Goal: Task Accomplishment & Management: Use online tool/utility

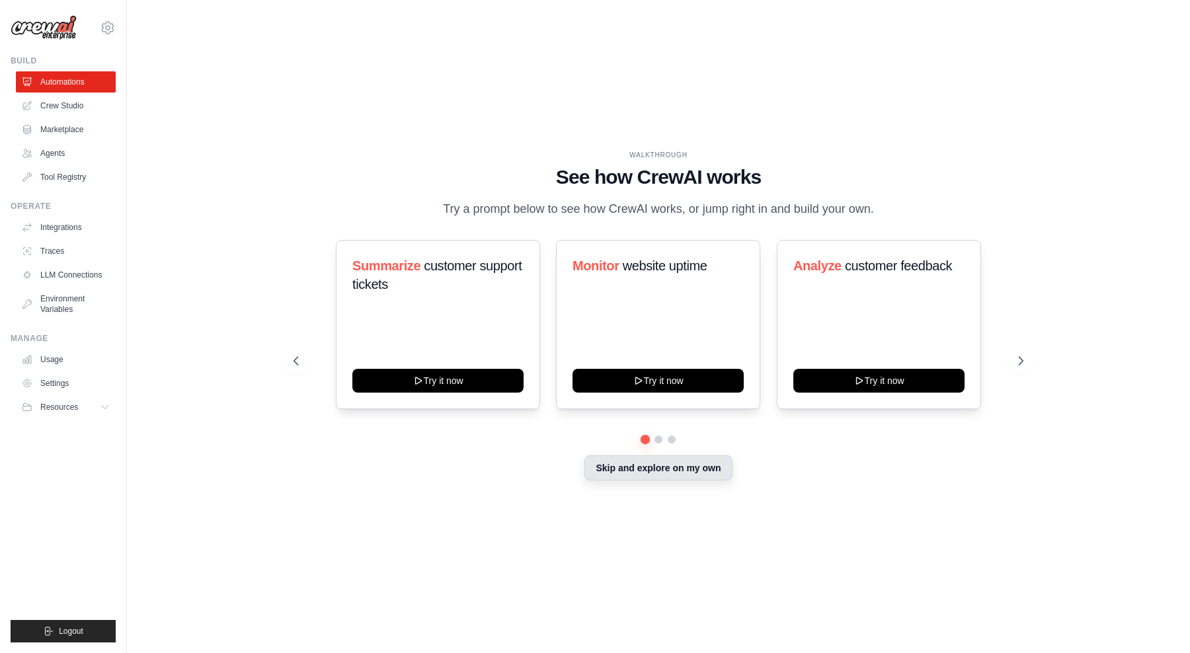
click at [679, 468] on button "Skip and explore on my own" at bounding box center [657, 467] width 147 height 25
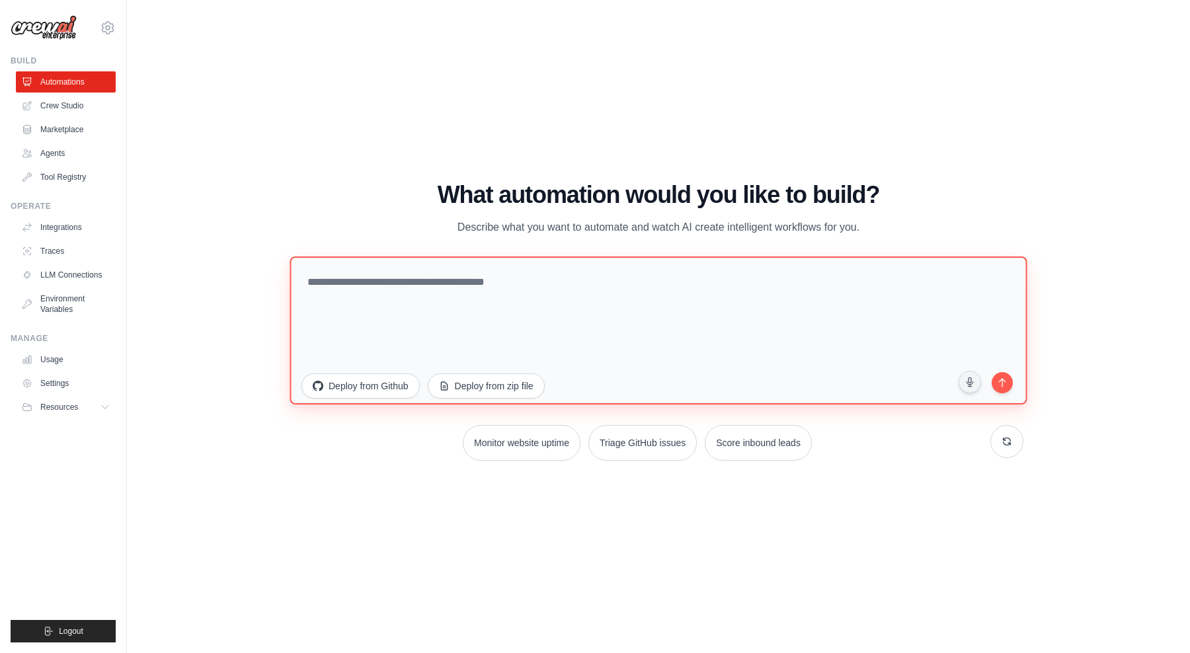
click at [607, 323] on textarea at bounding box center [658, 330] width 737 height 148
click at [506, 317] on textarea at bounding box center [658, 330] width 737 height 148
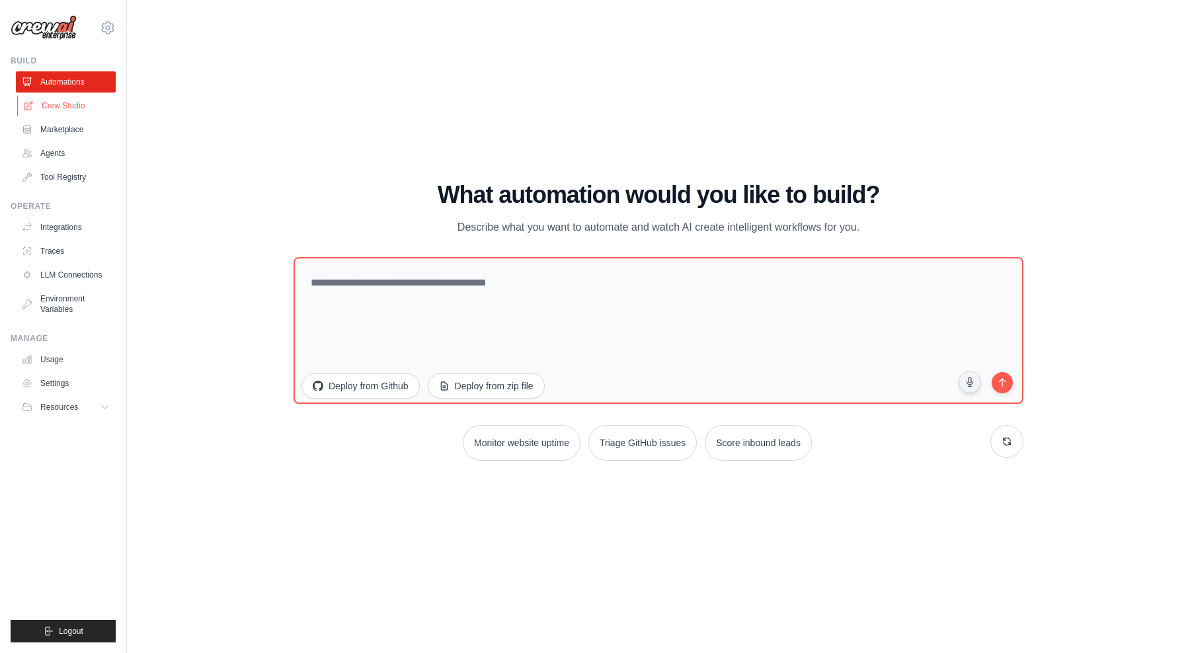
click at [93, 108] on link "Crew Studio" at bounding box center [67, 105] width 100 height 21
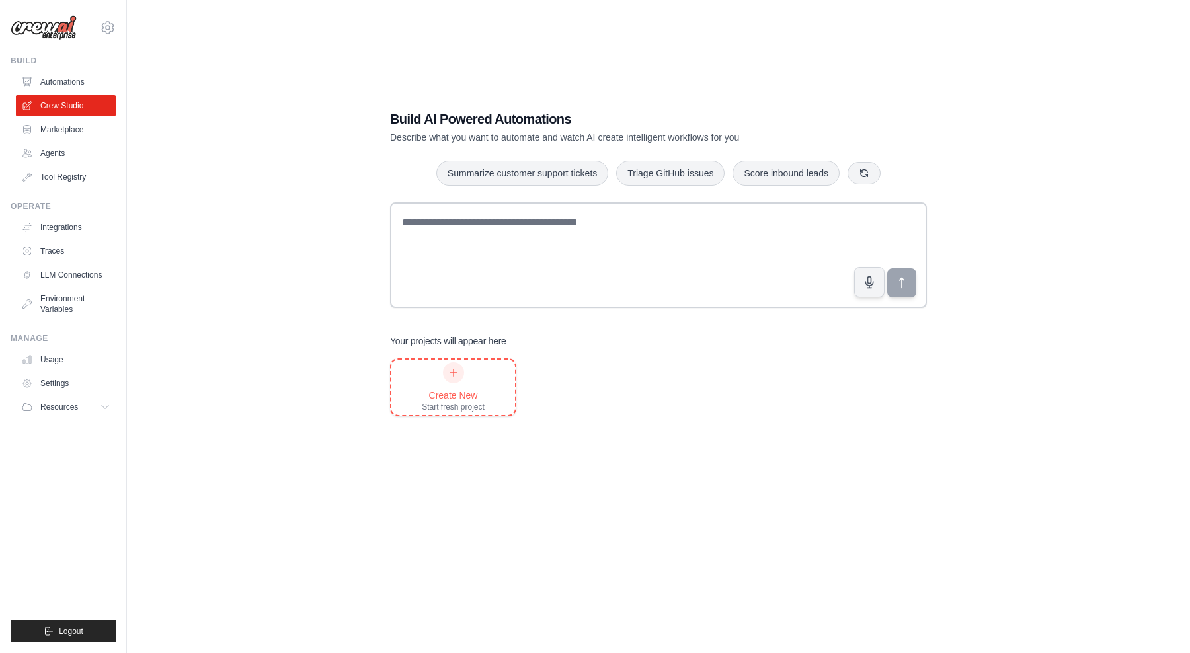
click at [455, 373] on icon at bounding box center [453, 373] width 11 height 11
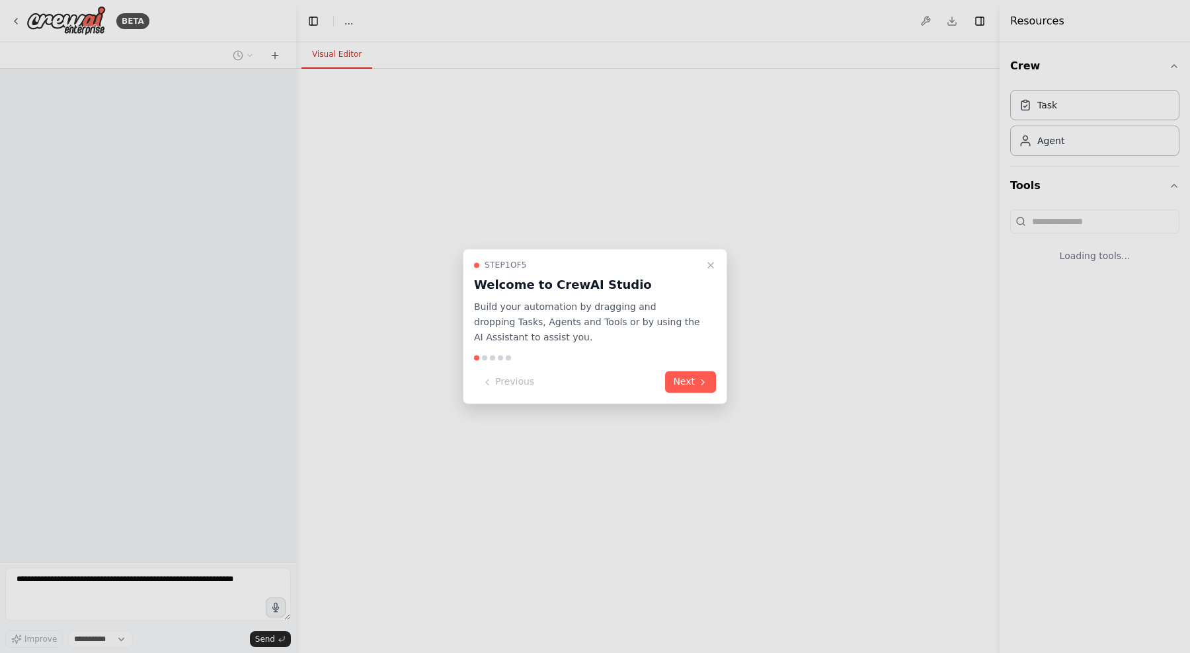
select select "****"
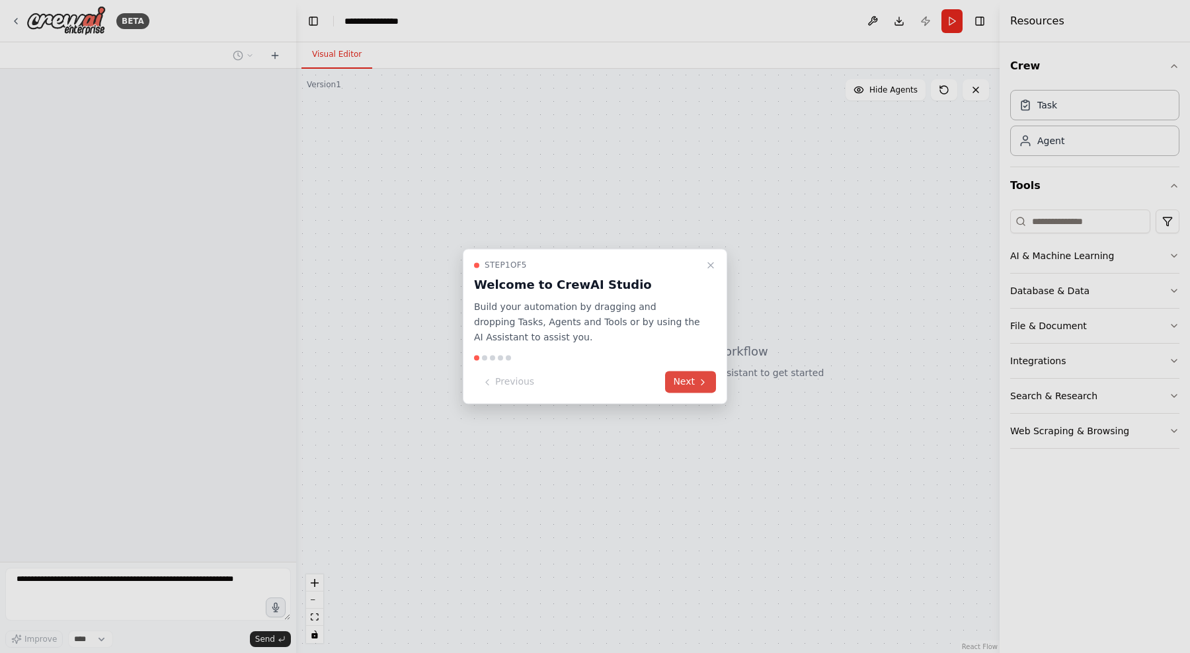
click at [685, 376] on button "Next" at bounding box center [690, 382] width 51 height 22
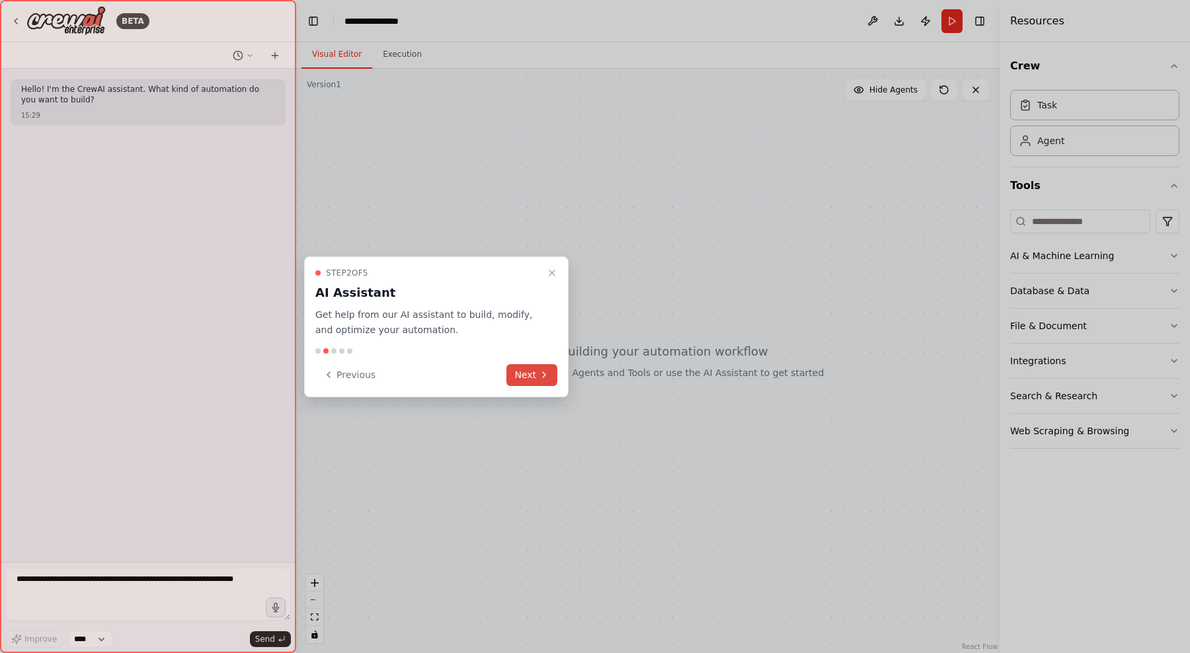
click at [520, 371] on button "Next" at bounding box center [531, 375] width 51 height 22
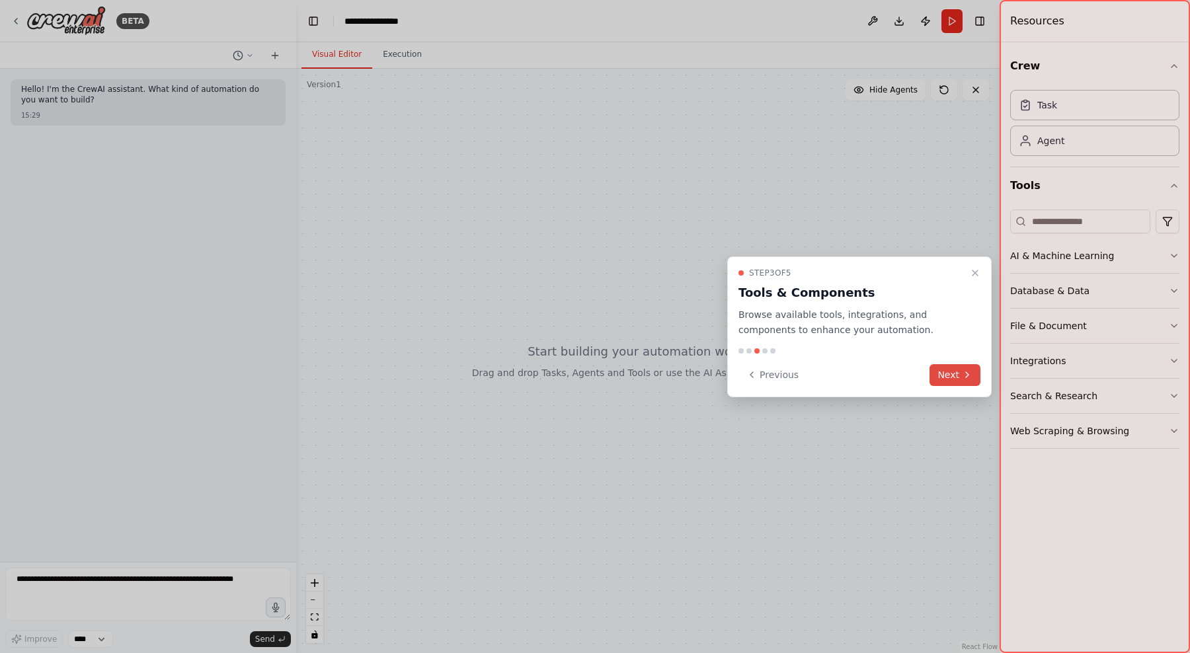
click at [945, 367] on button "Next" at bounding box center [954, 375] width 51 height 22
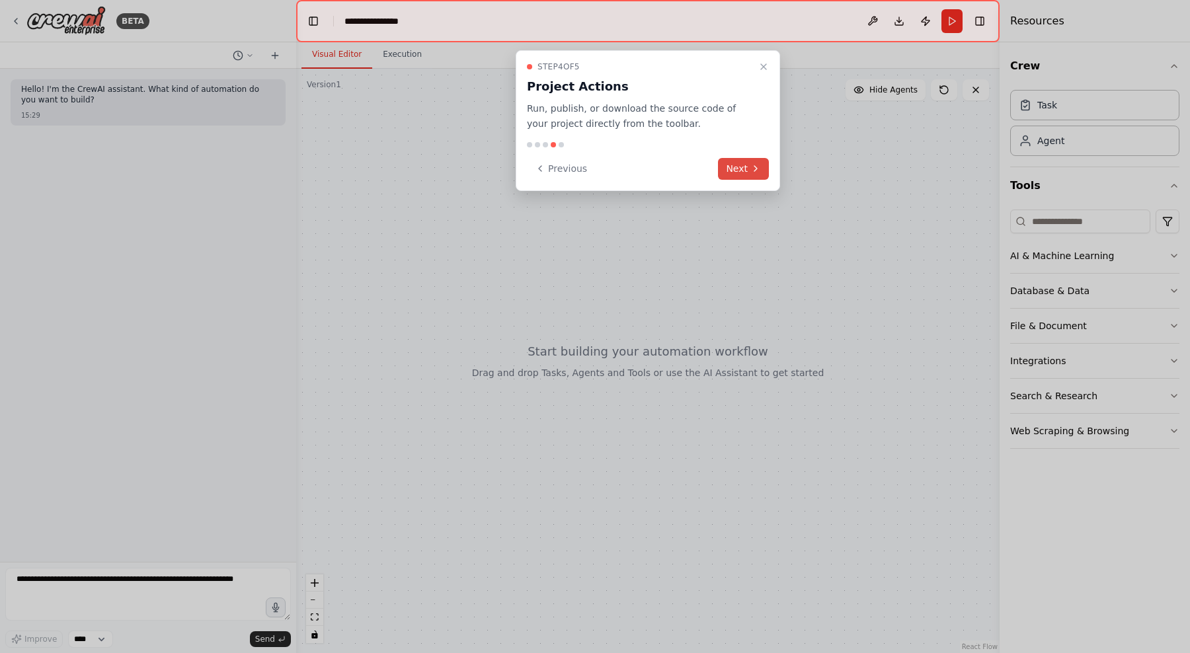
click at [743, 173] on button "Next" at bounding box center [743, 169] width 51 height 22
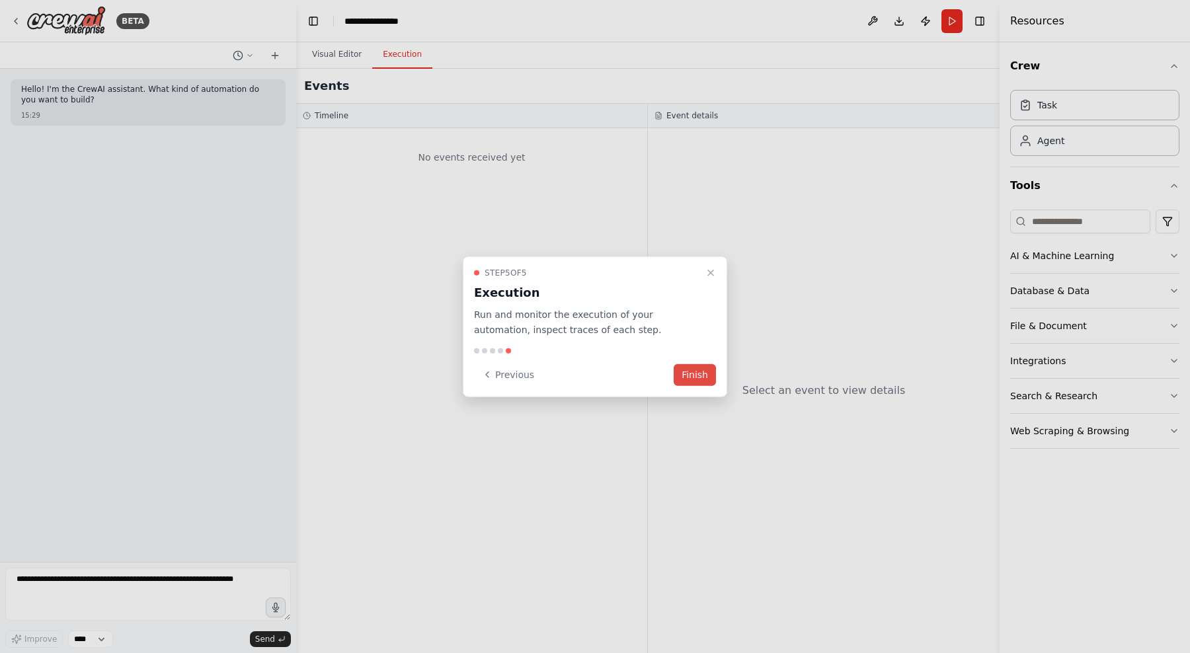
click at [693, 375] on button "Finish" at bounding box center [695, 375] width 42 height 22
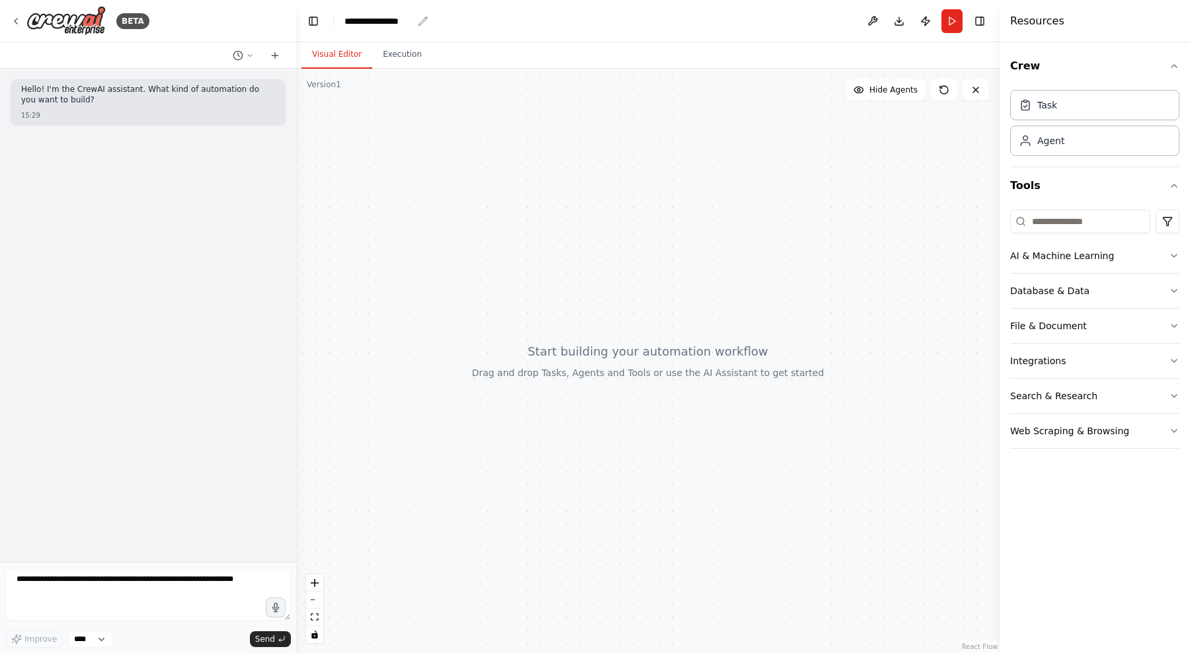
click at [390, 23] on div "**********" at bounding box center [378, 21] width 68 height 13
click at [419, 24] on div "**********" at bounding box center [393, 21] width 99 height 13
click at [401, 22] on div "**********" at bounding box center [393, 21] width 99 height 13
click at [89, 321] on div "Hello! I'm the CrewAI assistant. What kind of automation do you want to build? …" at bounding box center [148, 315] width 296 height 493
click at [116, 591] on textarea at bounding box center [148, 594] width 286 height 53
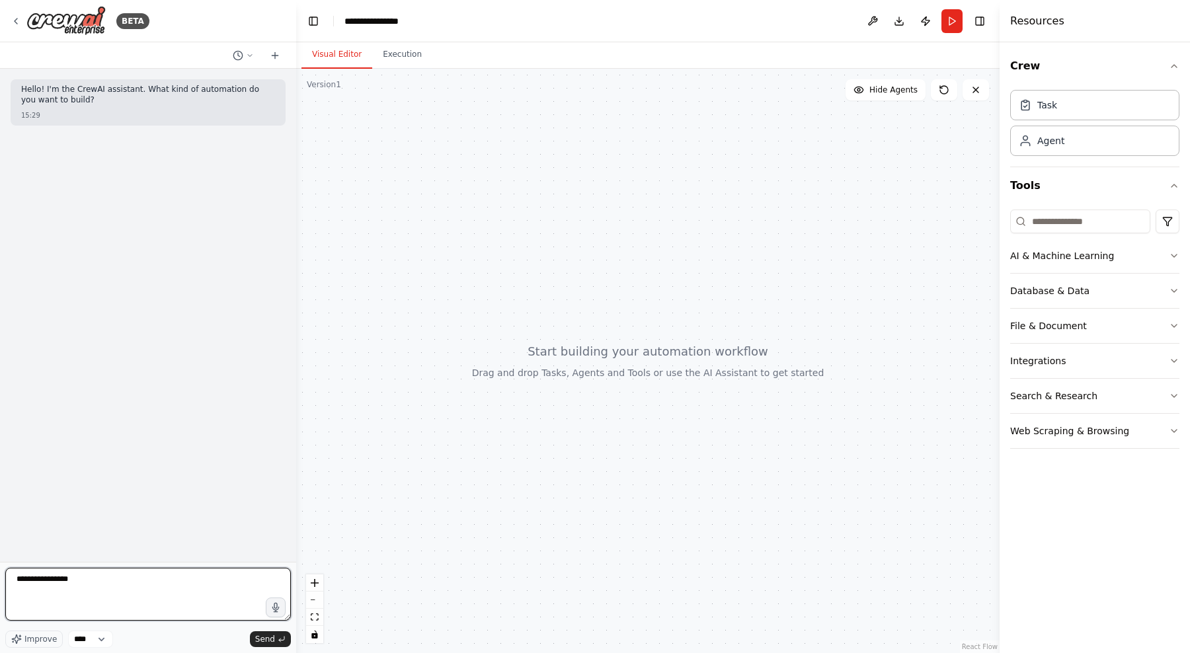
click at [186, 584] on textarea "**********" at bounding box center [148, 594] width 286 height 53
paste textarea "**********"
click at [59, 588] on textarea "**********" at bounding box center [148, 594] width 286 height 53
type textarea "**********"
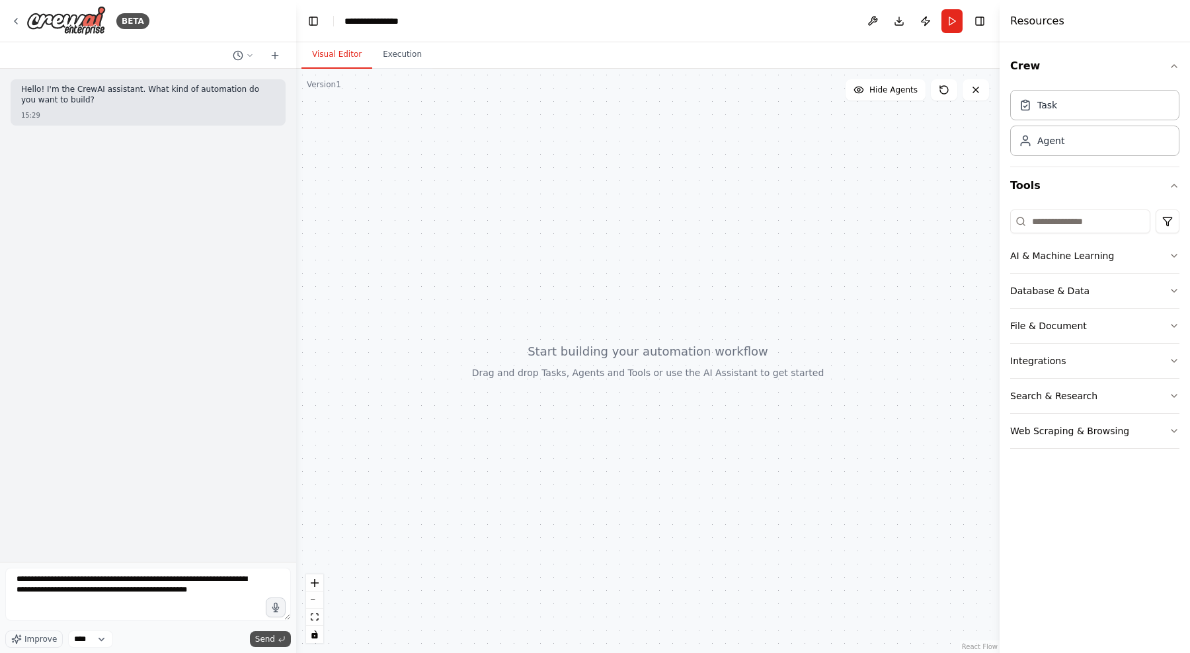
click at [259, 635] on span "Send" at bounding box center [265, 639] width 20 height 11
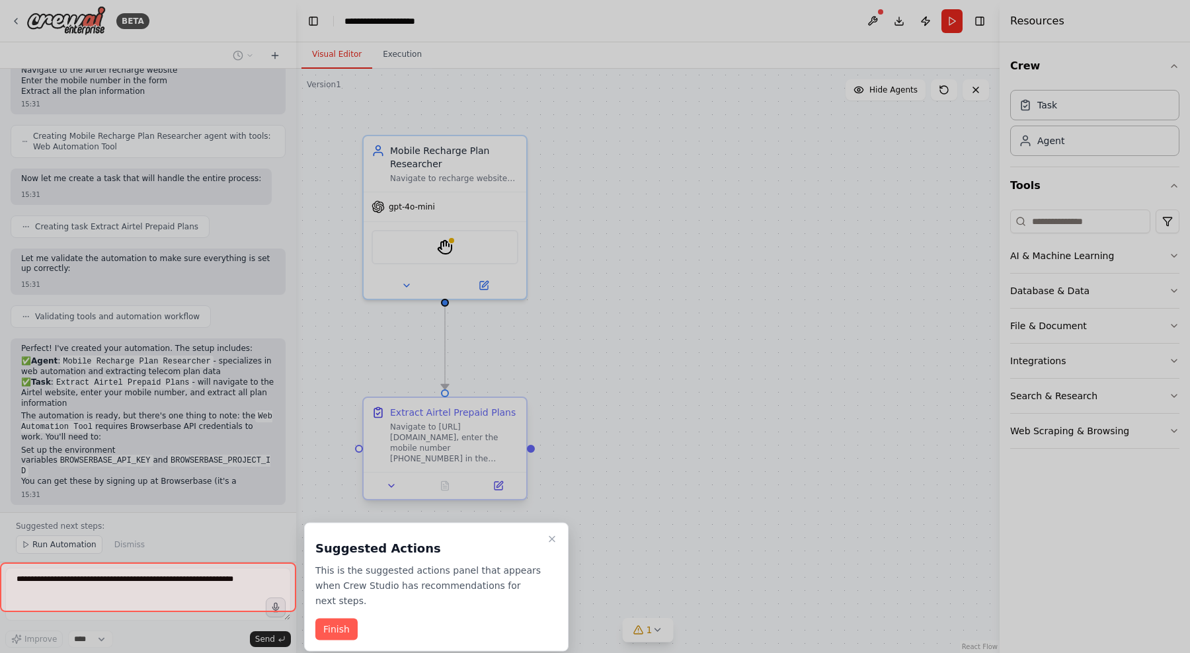
scroll to position [484, 0]
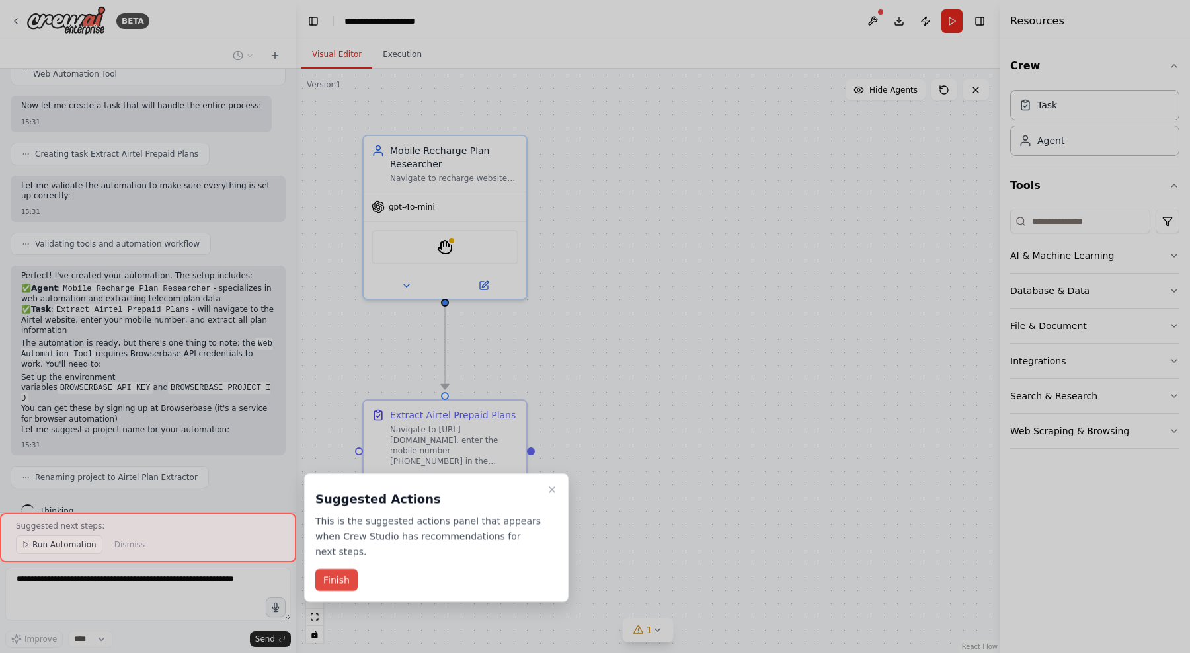
click at [344, 584] on button "Finish" at bounding box center [336, 580] width 42 height 22
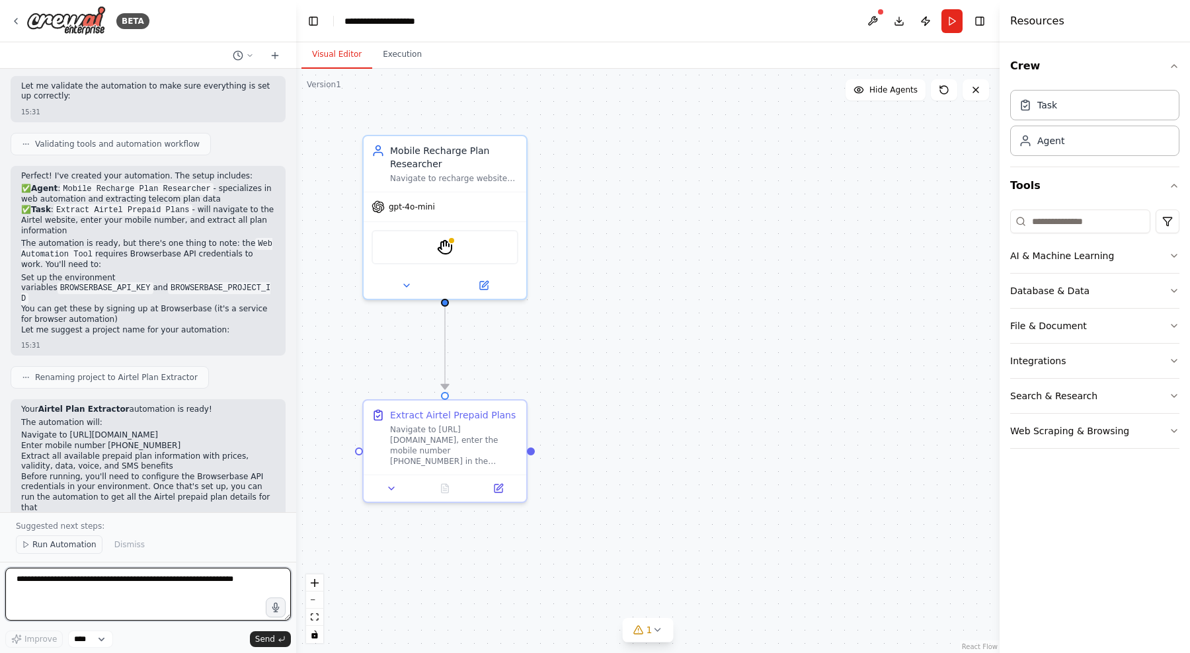
scroll to position [595, 0]
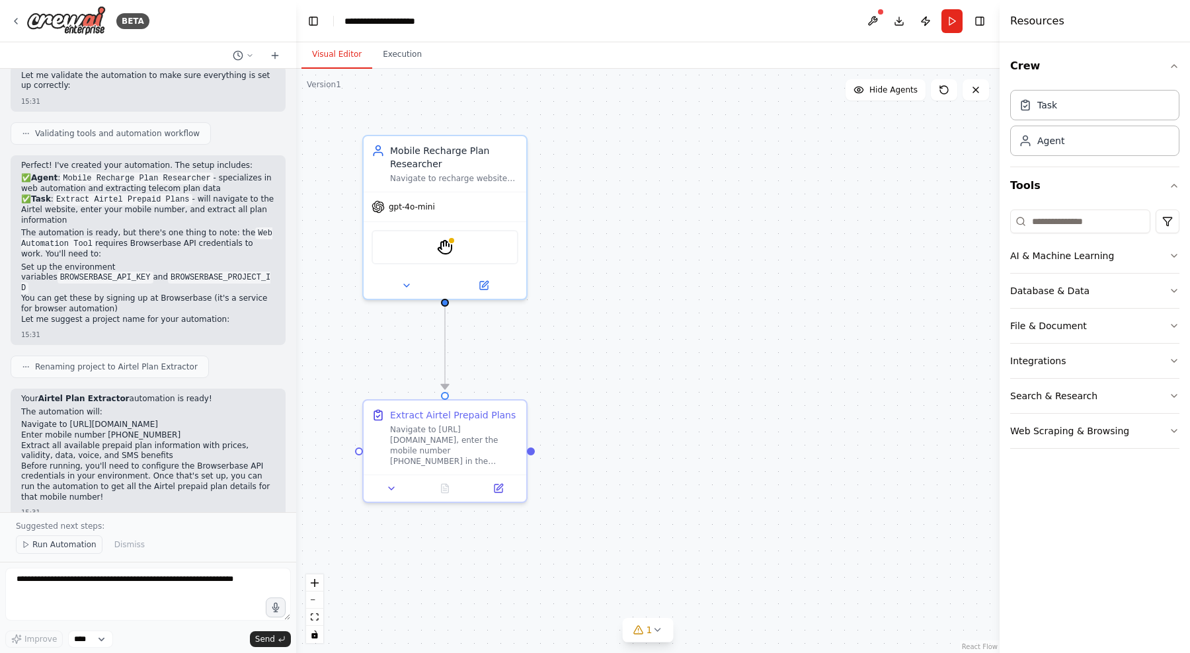
click at [47, 547] on span "Run Automation" at bounding box center [64, 544] width 64 height 11
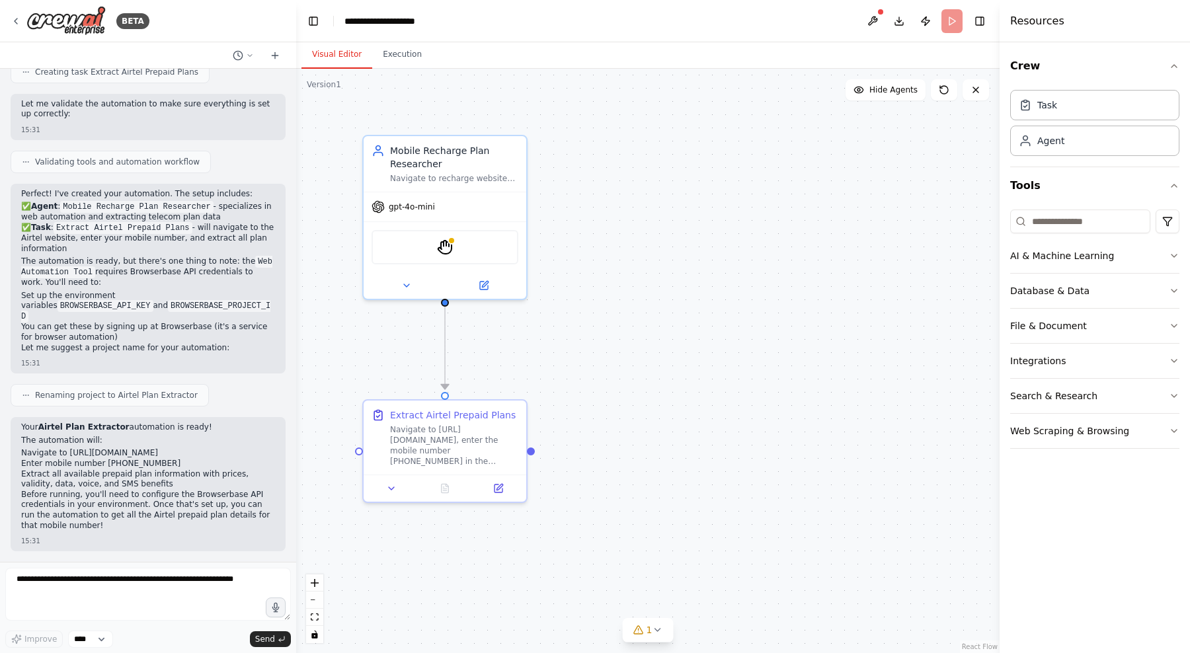
scroll to position [545, 0]
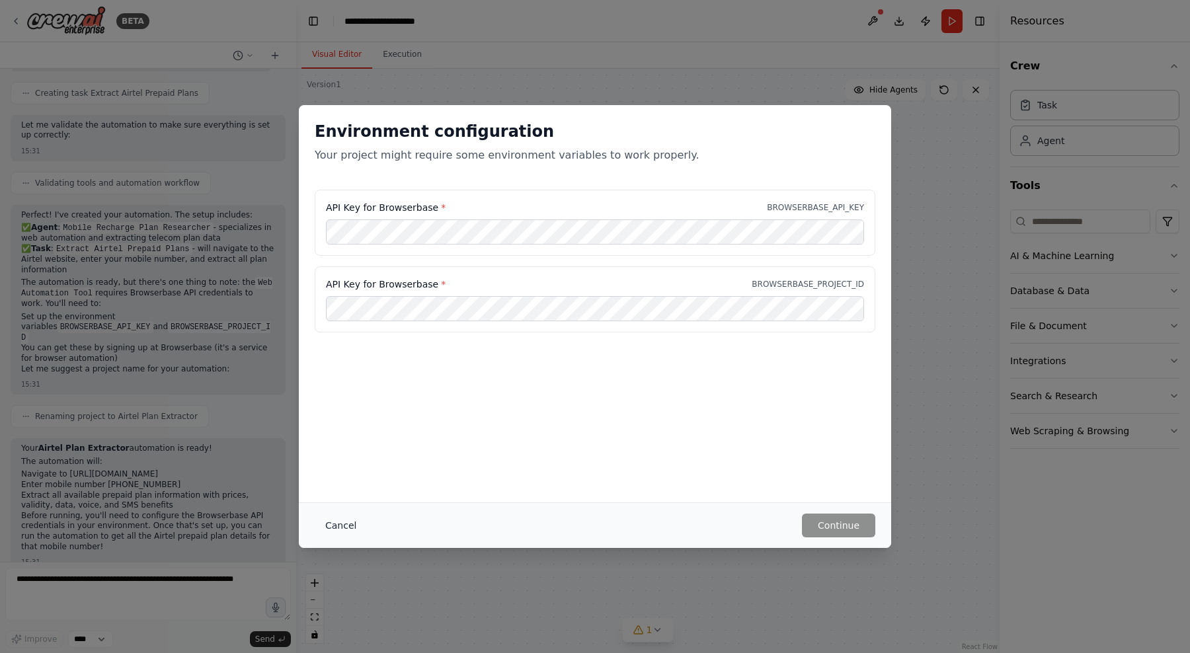
click at [345, 523] on button "Cancel" at bounding box center [341, 526] width 52 height 24
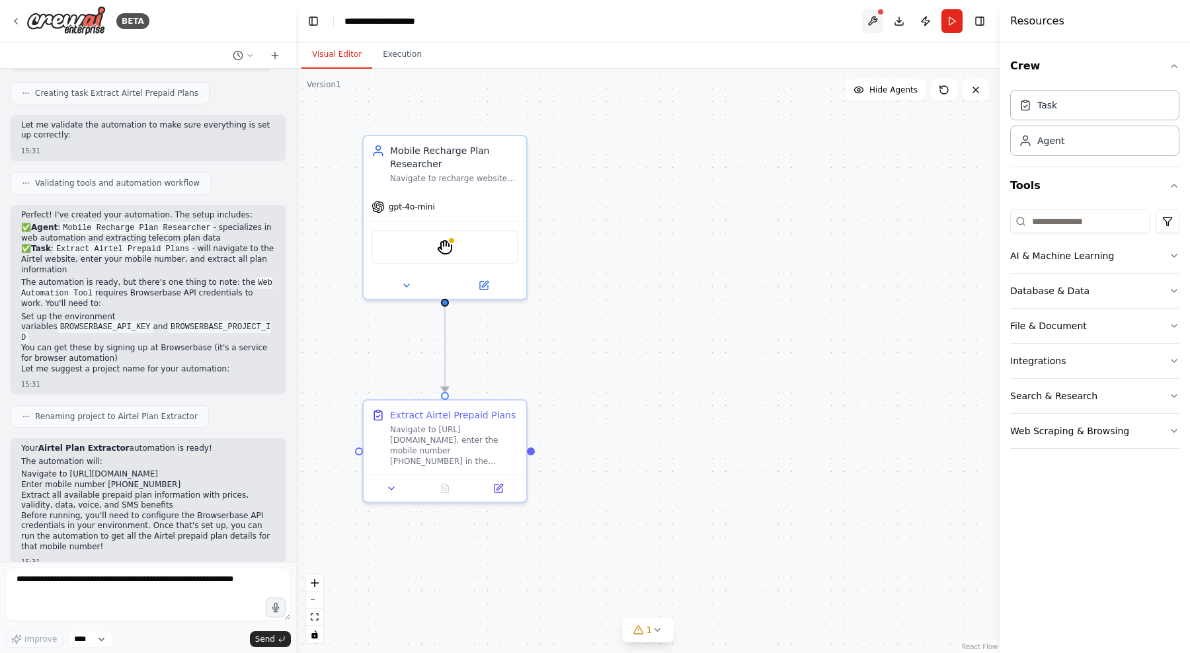
click at [871, 15] on button at bounding box center [872, 21] width 21 height 24
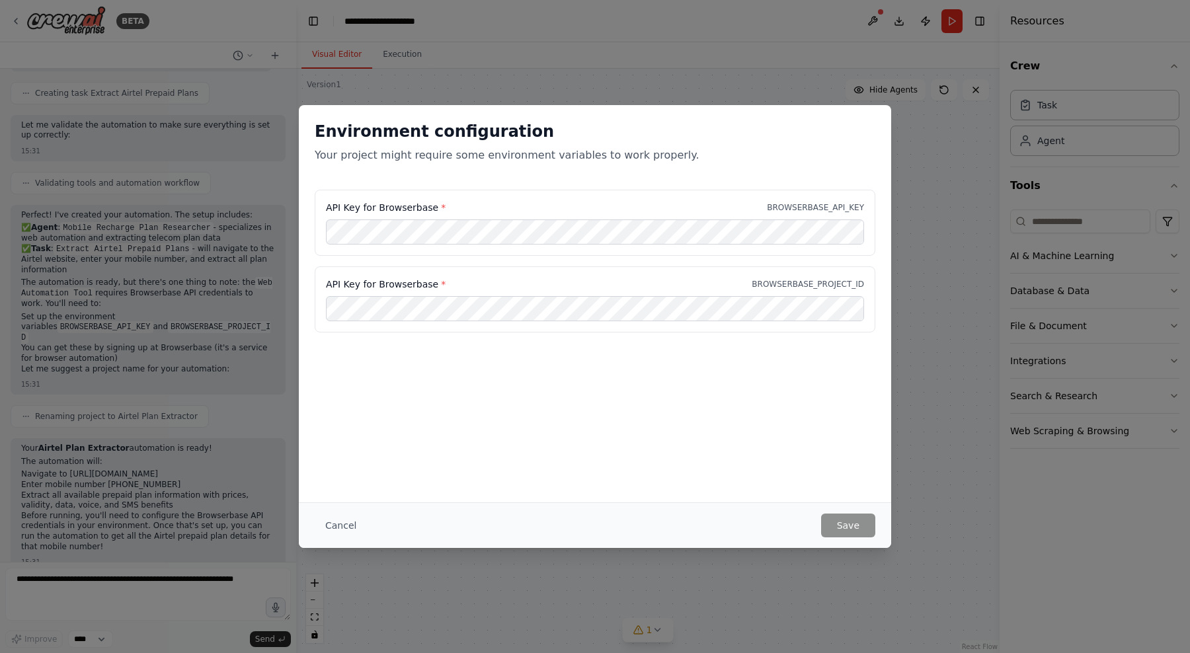
click at [805, 204] on p "BROWSERBASE_API_KEY" at bounding box center [815, 207] width 97 height 11
click at [802, 278] on div "API Key for Browserbase * BROWSERBASE_PROJECT_ID" at bounding box center [595, 284] width 538 height 13
click at [809, 213] on div "API Key for Browserbase * BROWSERBASE_API_KEY" at bounding box center [595, 207] width 538 height 13
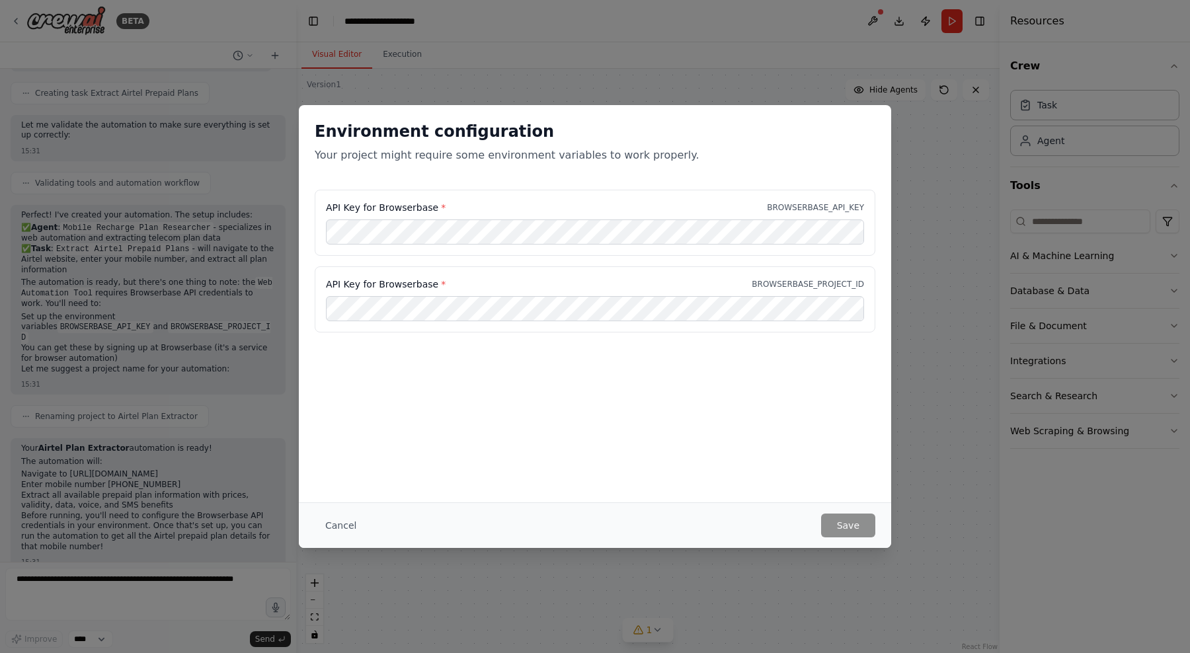
click at [809, 213] on div "API Key for Browserbase * BROWSERBASE_API_KEY" at bounding box center [595, 207] width 538 height 13
click at [810, 204] on p "BROWSERBASE_API_KEY" at bounding box center [815, 207] width 97 height 11
copy p "BROWSERBASE_API_KEY"
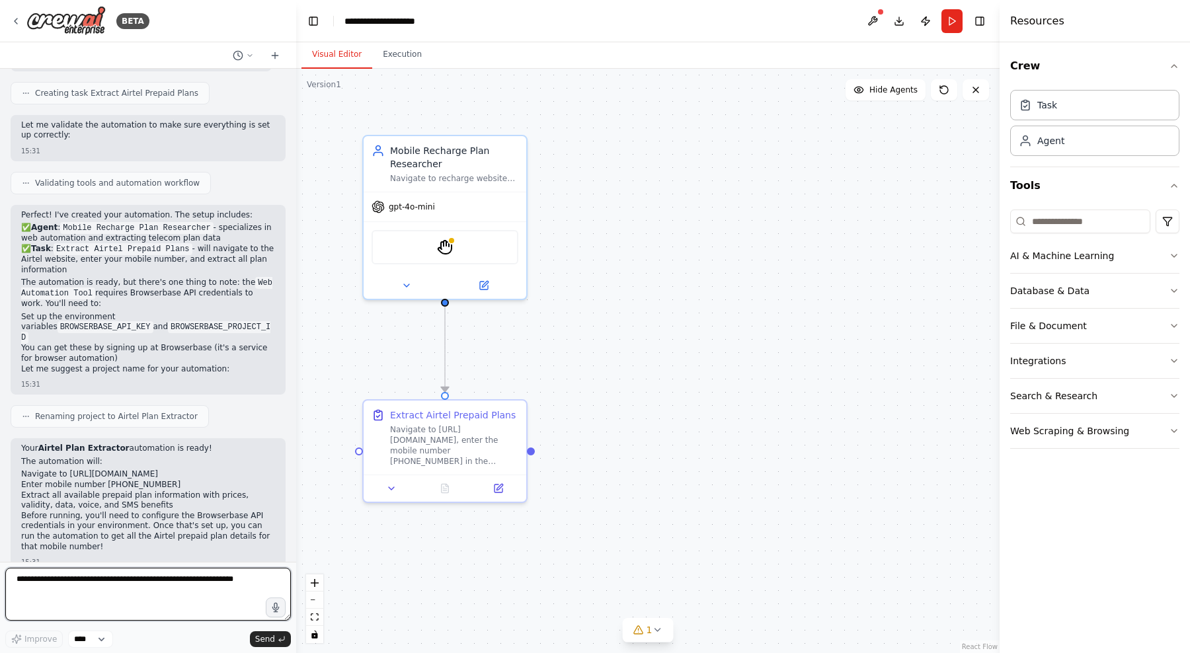
click at [128, 589] on textarea at bounding box center [148, 594] width 286 height 53
paste textarea "**********"
type textarea "**********"
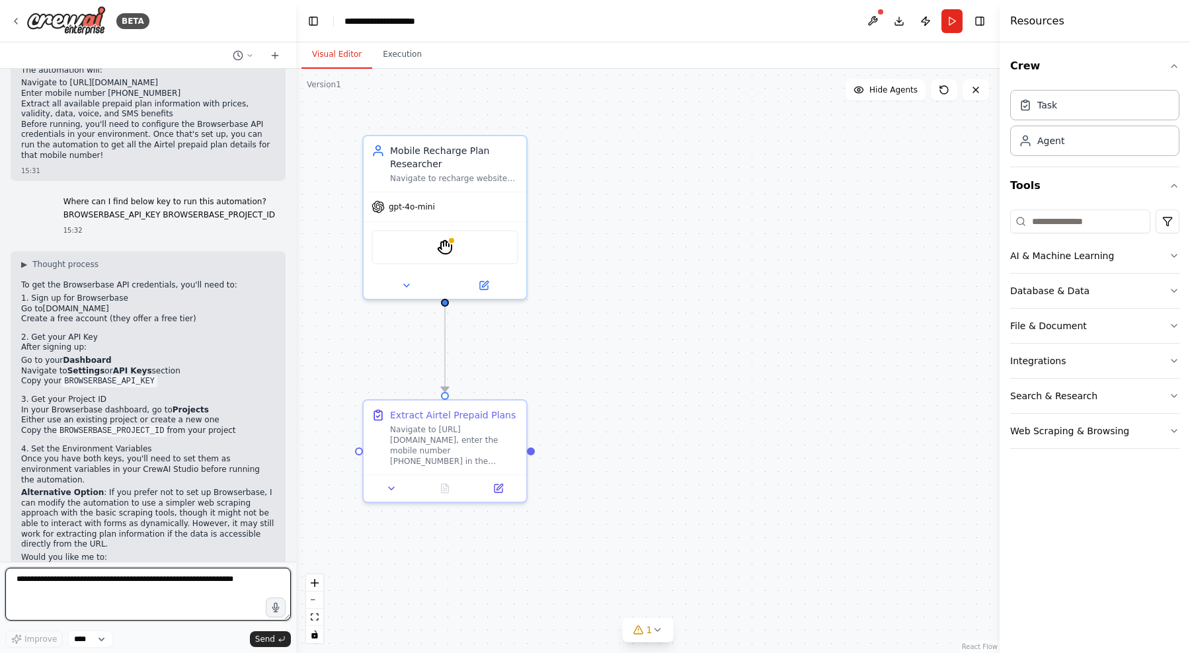
scroll to position [947, 0]
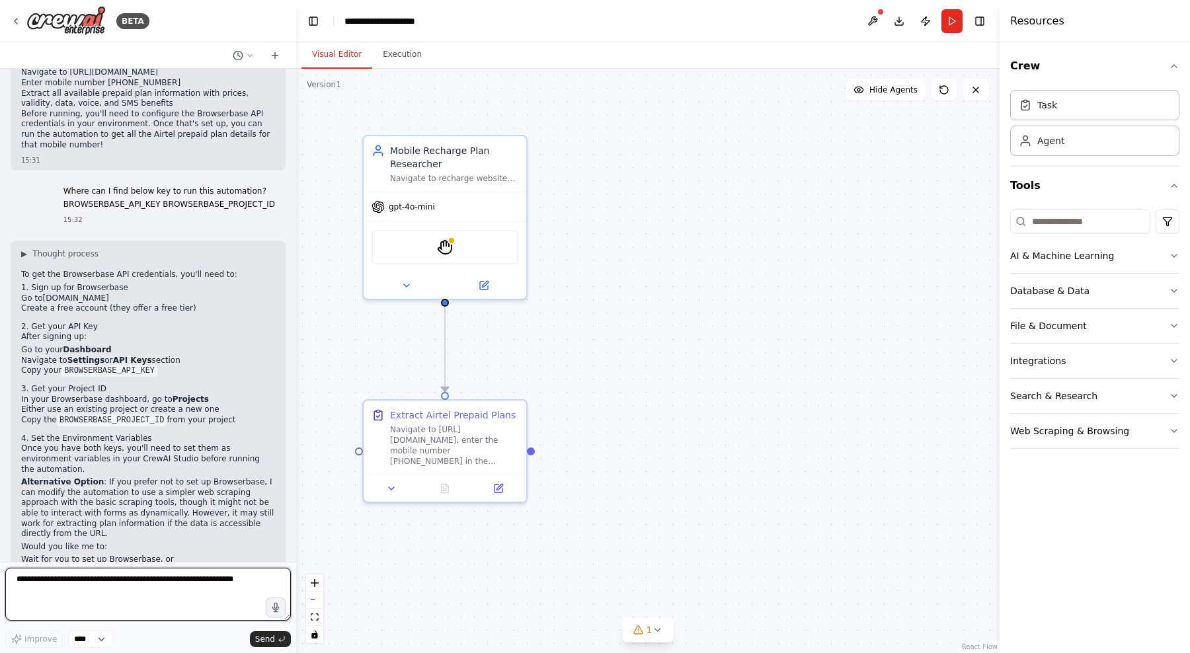
click at [141, 580] on textarea at bounding box center [148, 594] width 286 height 53
type textarea "**********"
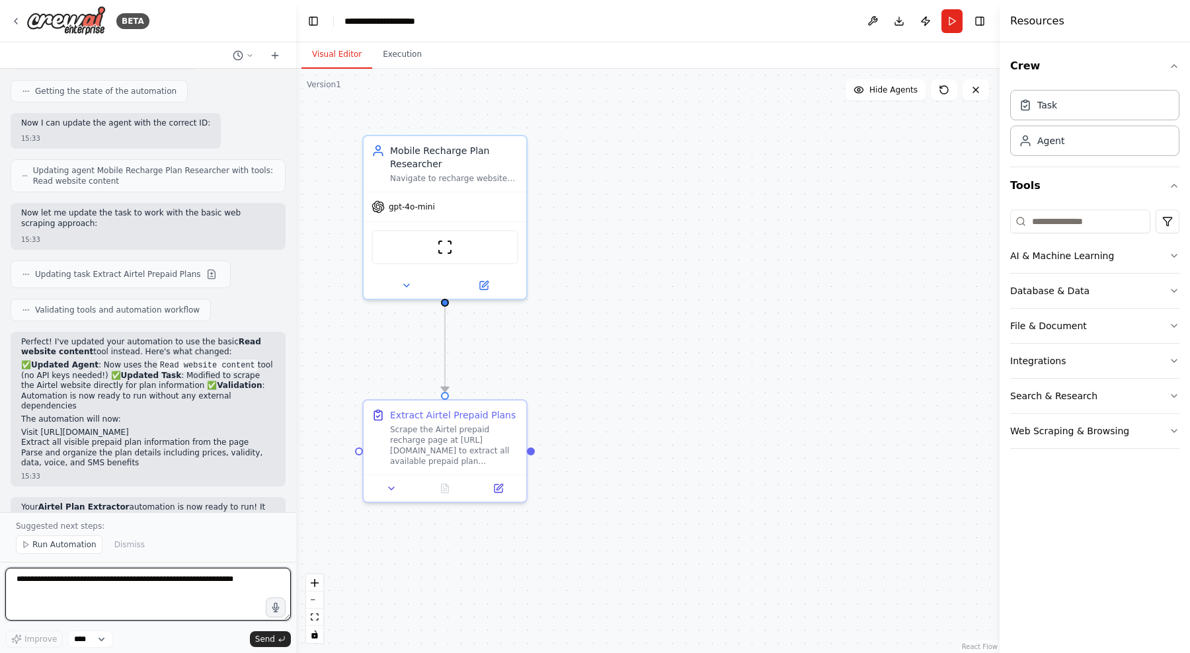
scroll to position [1743, 0]
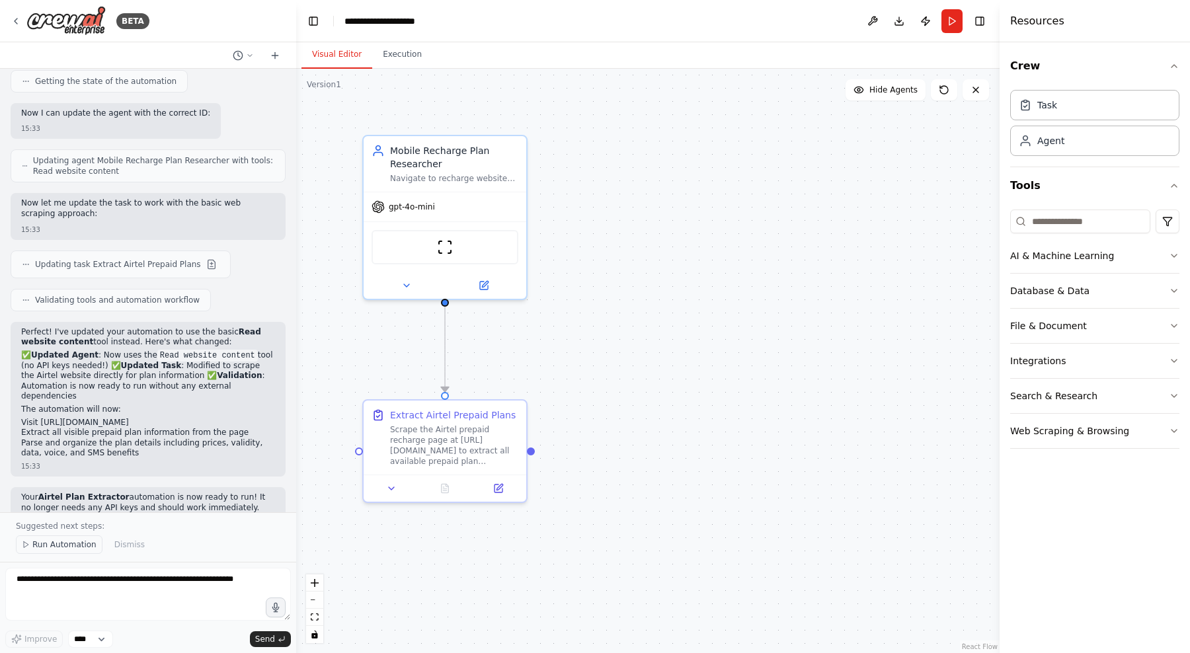
click at [77, 545] on span "Run Automation" at bounding box center [64, 544] width 64 height 11
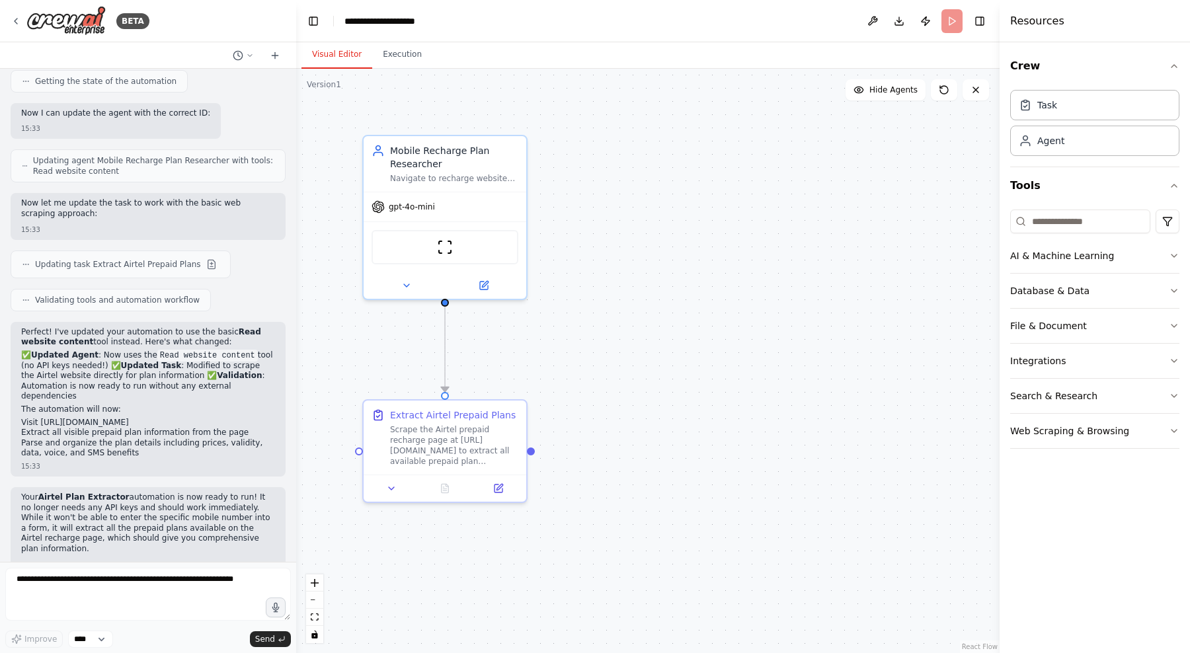
scroll to position [1693, 0]
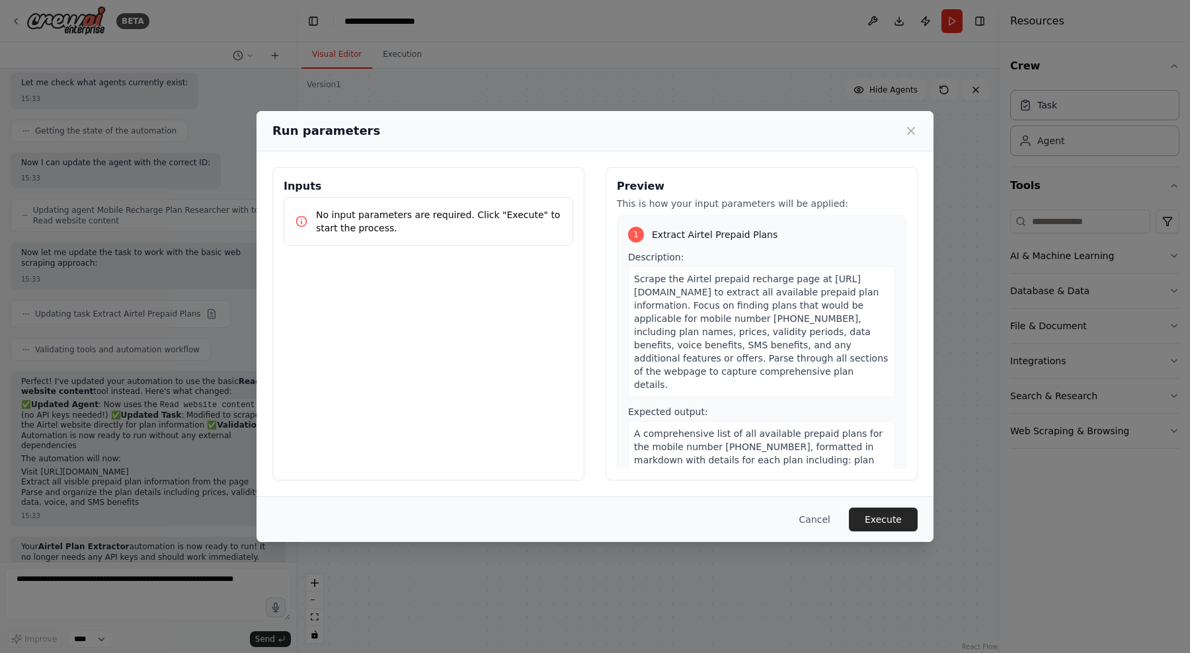
click at [484, 228] on p "No input parameters are required. Click "Execute" to start the process." at bounding box center [439, 221] width 246 height 26
click at [885, 518] on button "Execute" at bounding box center [883, 520] width 69 height 24
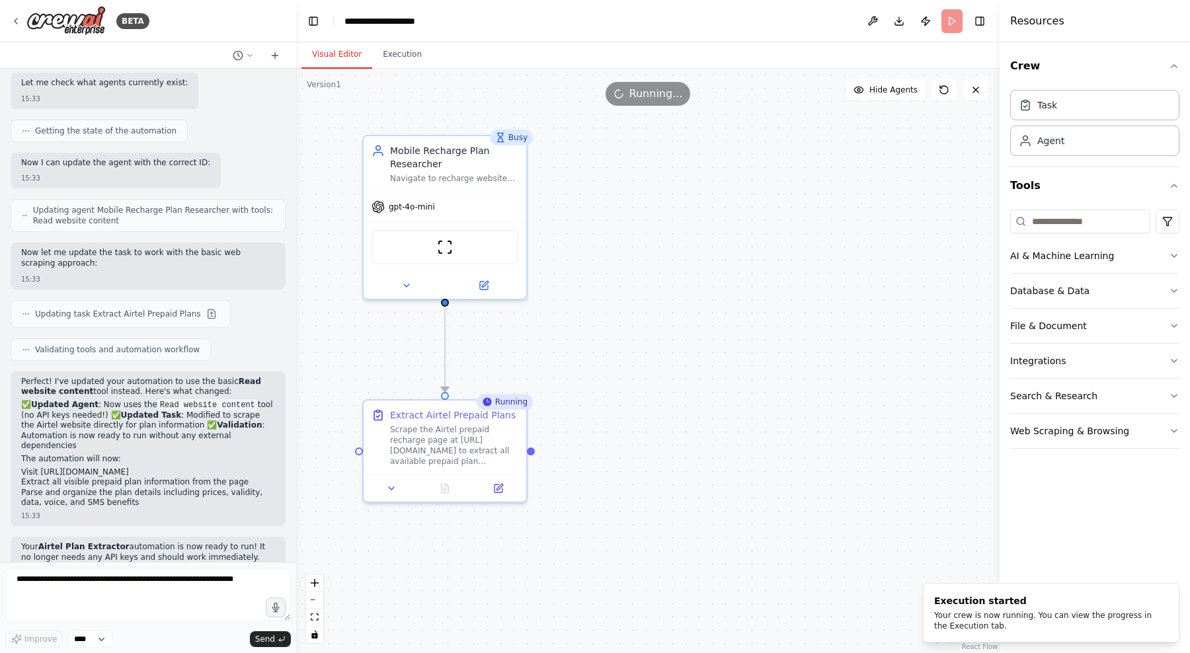
scroll to position [1743, 0]
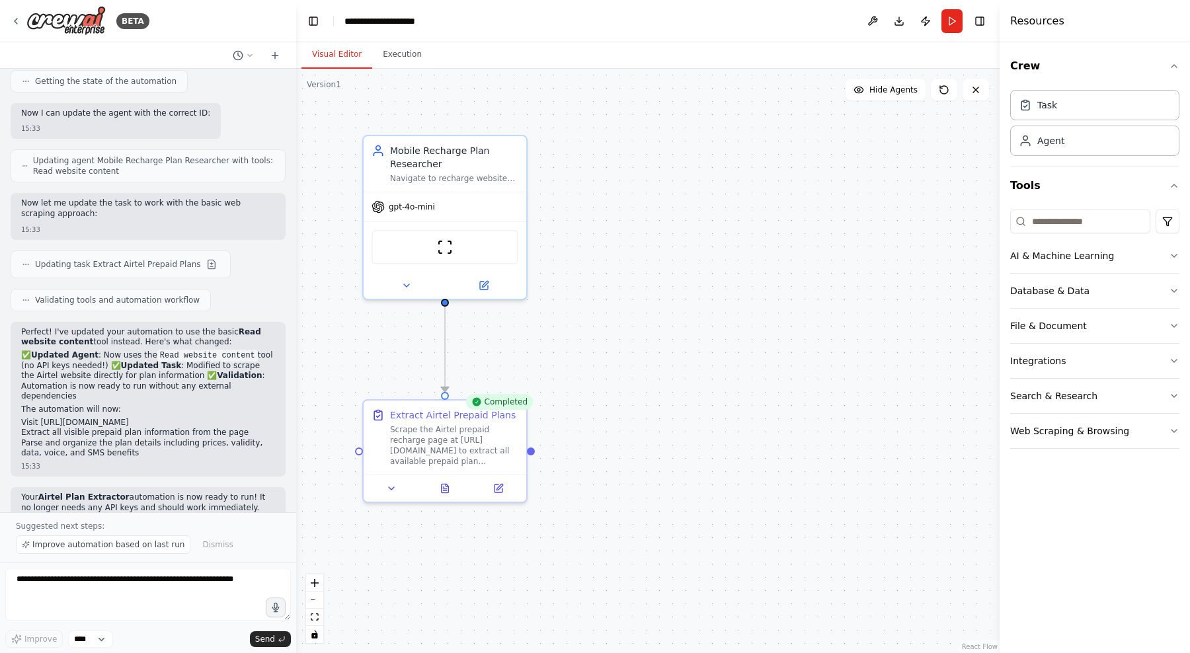
click at [498, 407] on div "Completed" at bounding box center [499, 402] width 67 height 16
click at [397, 50] on button "Execution" at bounding box center [402, 55] width 60 height 28
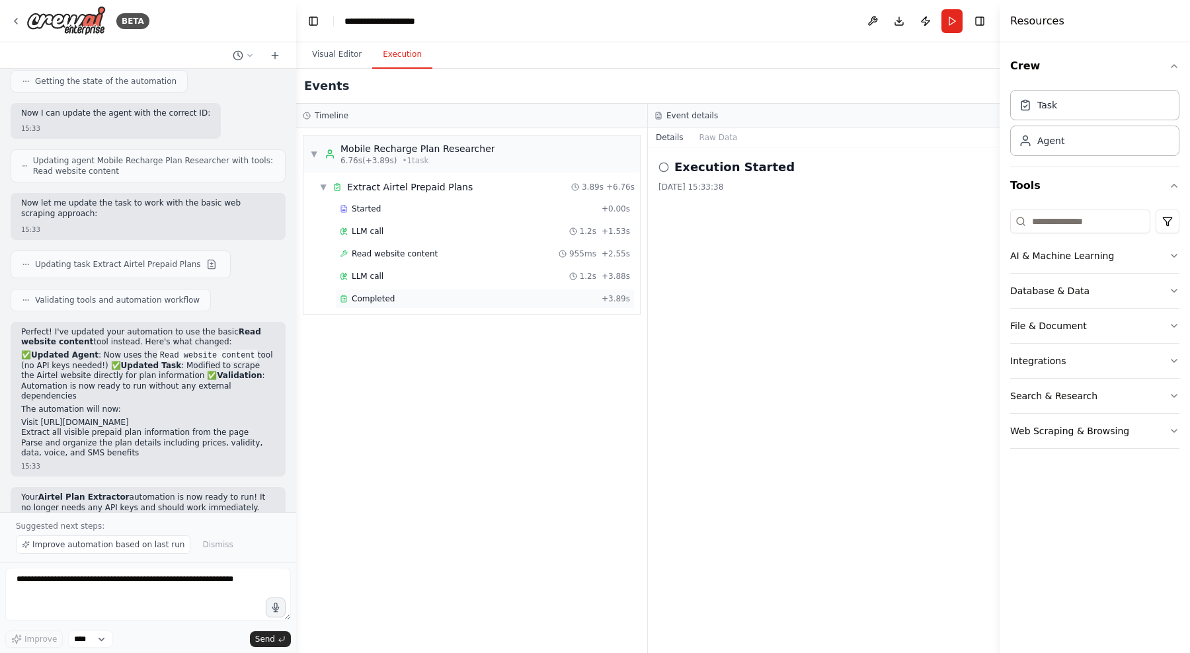
click at [436, 292] on div "Completed + 3.89s" at bounding box center [484, 299] width 299 height 20
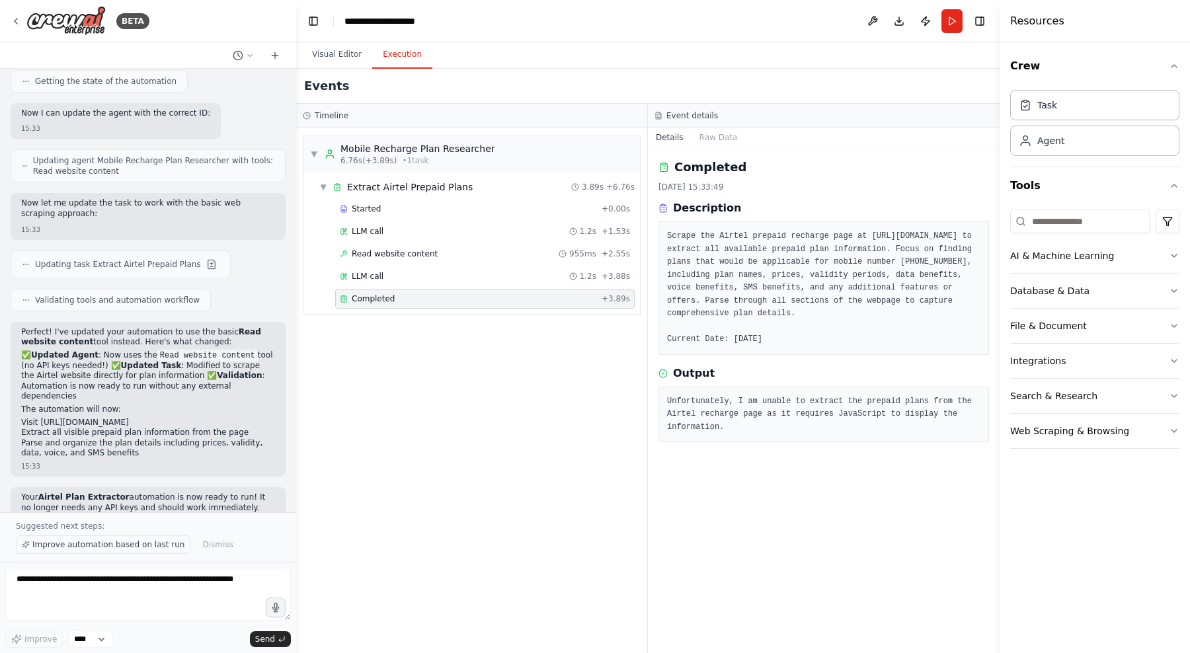
click at [147, 545] on span "Improve automation based on last run" at bounding box center [108, 544] width 152 height 11
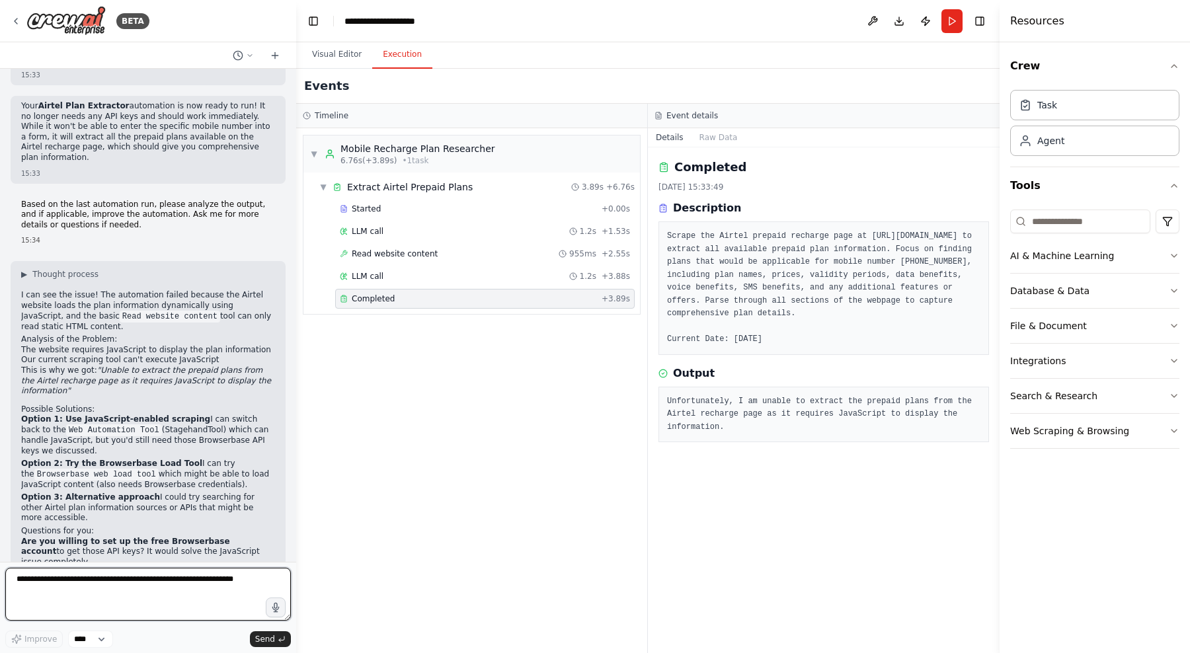
scroll to position [2147, 0]
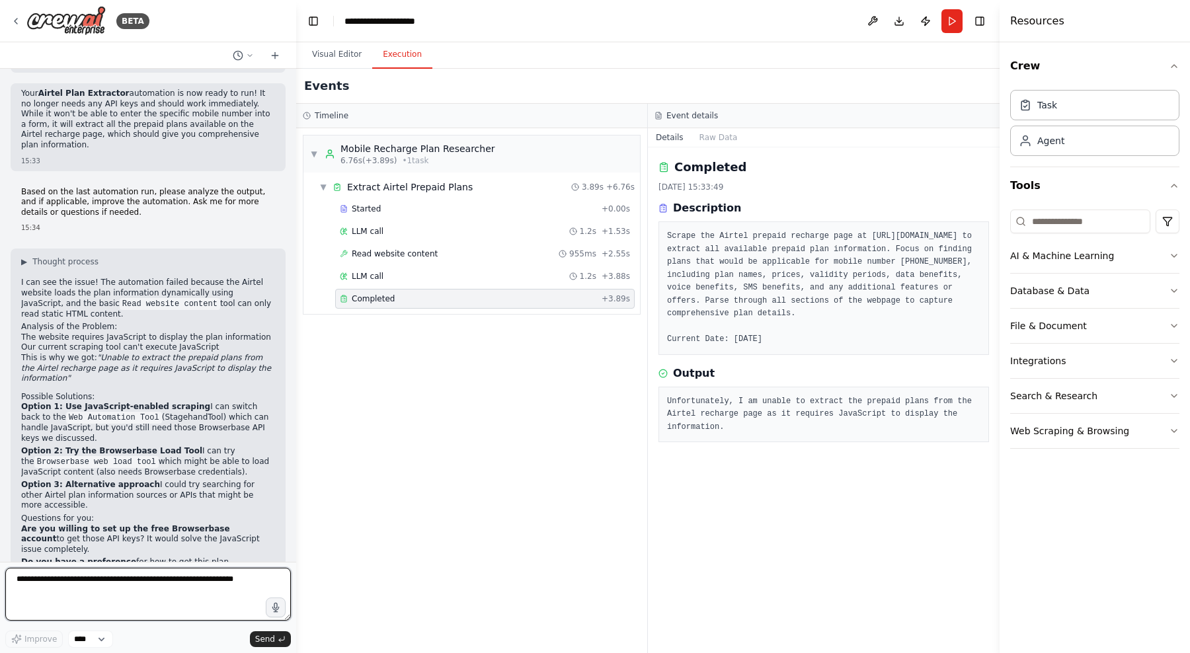
click at [146, 596] on textarea at bounding box center [148, 594] width 286 height 53
type textarea "**********"
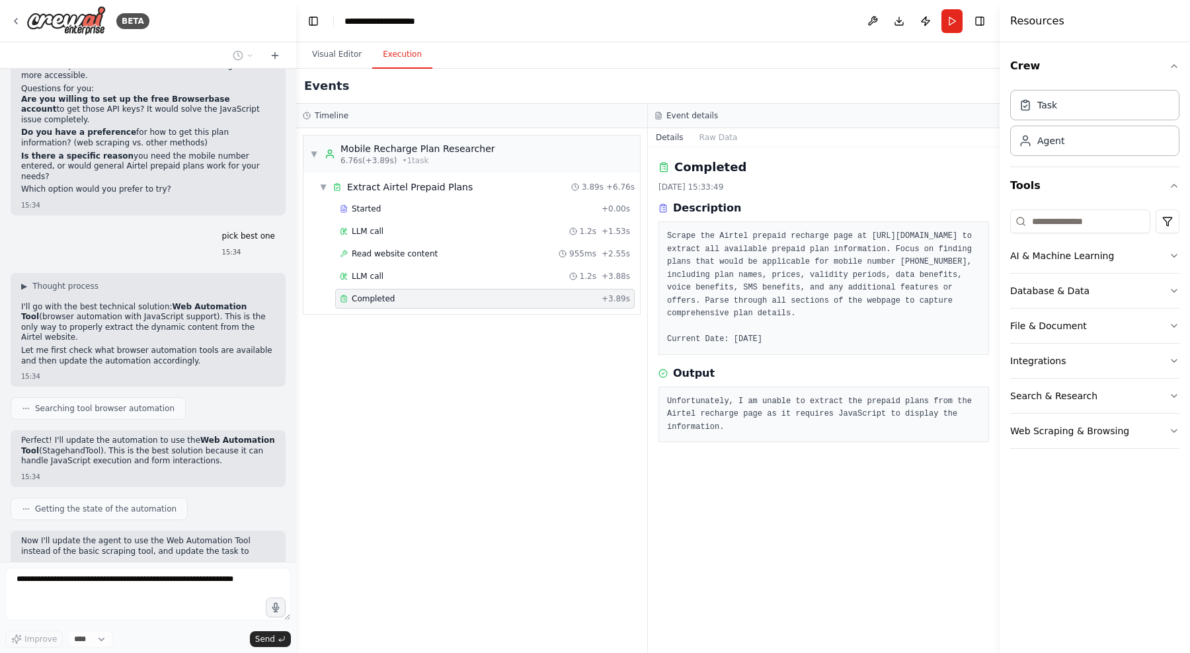
scroll to position [2587, 0]
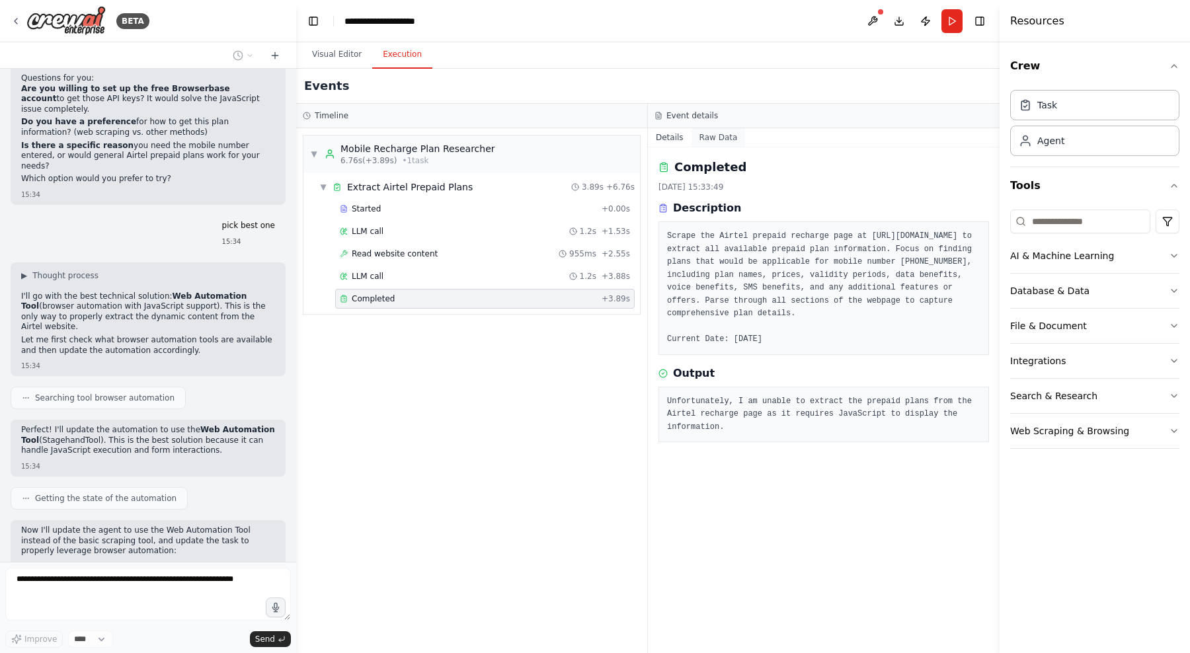
click at [718, 135] on button "Raw Data" at bounding box center [718, 137] width 54 height 19
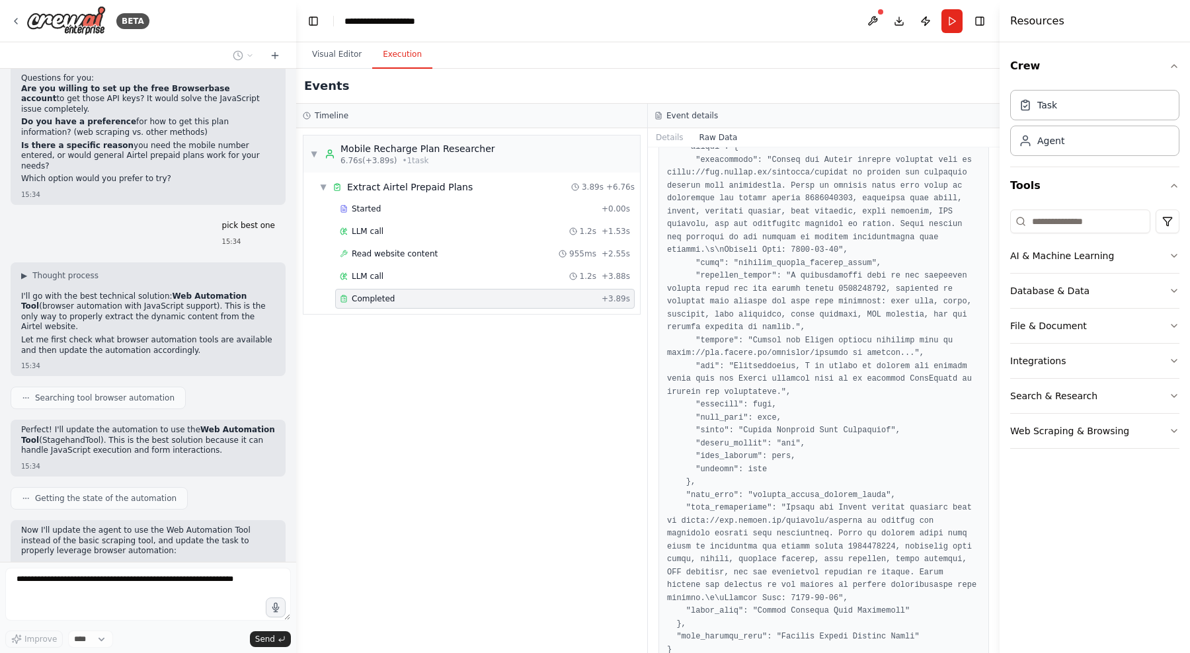
scroll to position [745, 0]
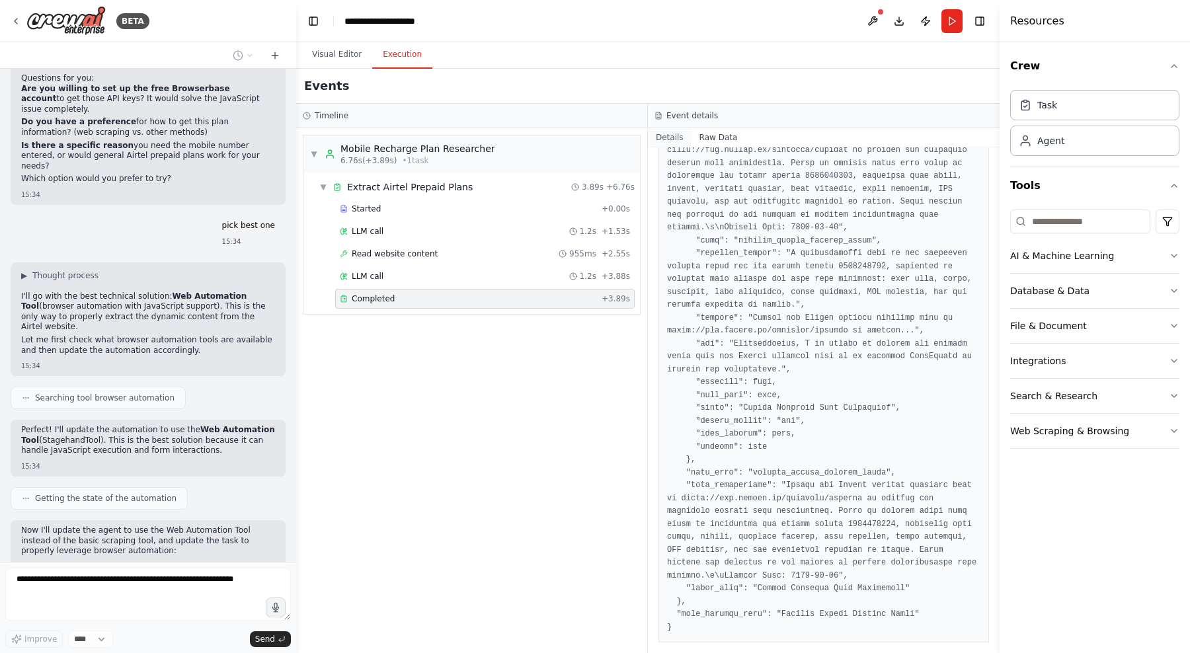
click at [683, 132] on button "Details" at bounding box center [670, 137] width 44 height 19
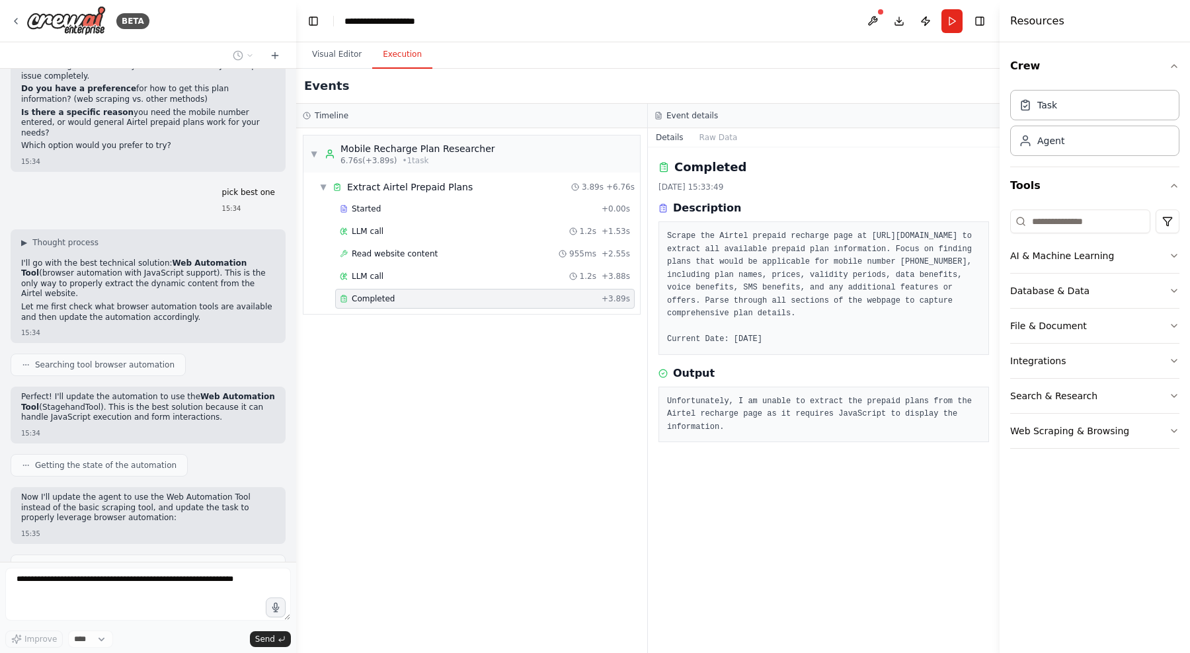
scroll to position [2658, 0]
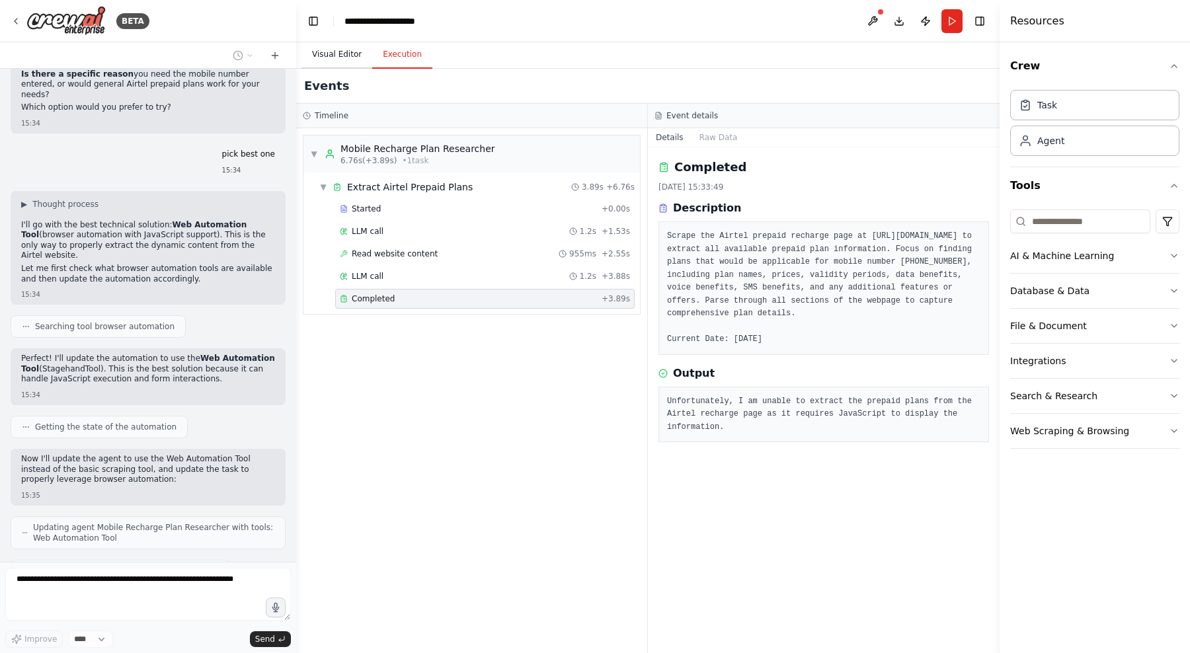
click at [338, 55] on button "Visual Editor" at bounding box center [336, 55] width 71 height 28
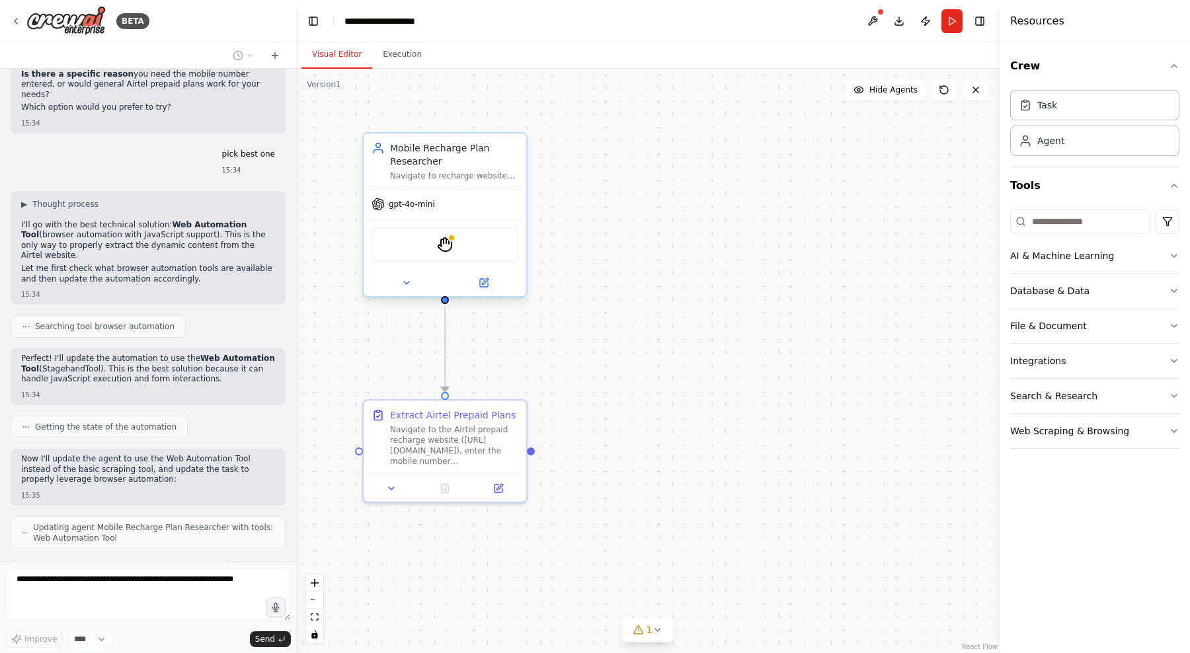
click at [454, 242] on div "StagehandTool" at bounding box center [444, 244] width 147 height 34
click at [562, 223] on div ".deletable-edge-delete-btn { width: 20px; height: 20px; border: 0px solid #ffff…" at bounding box center [647, 361] width 703 height 584
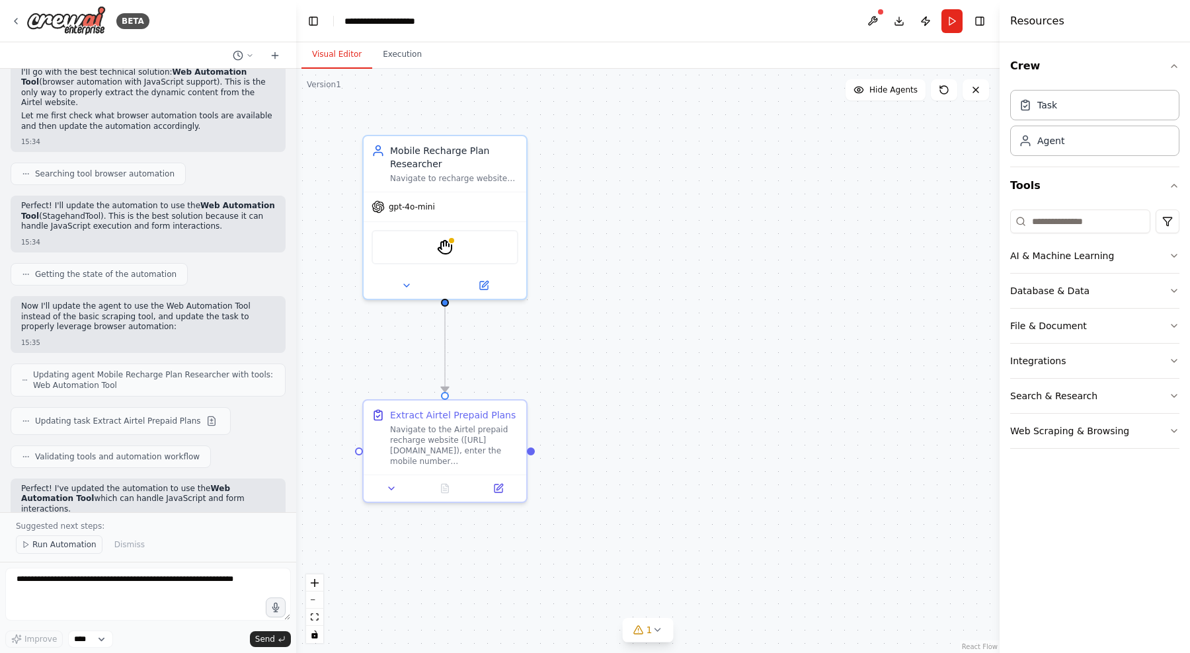
click at [77, 546] on span "Run Automation" at bounding box center [64, 544] width 64 height 11
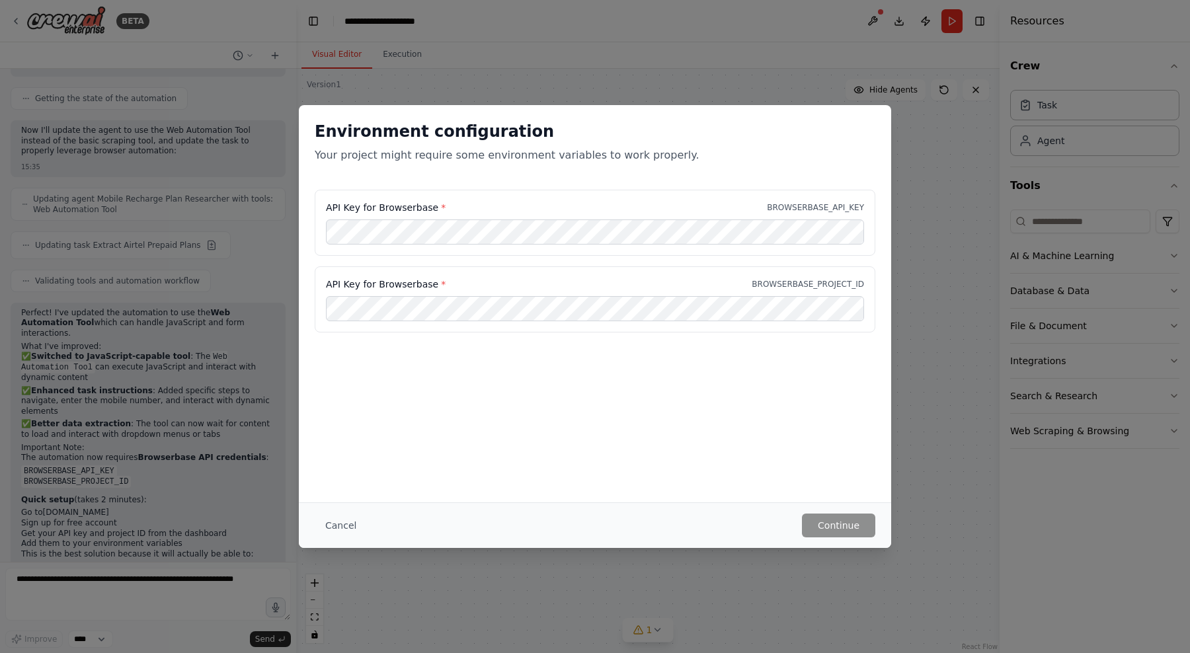
scroll to position [2998, 0]
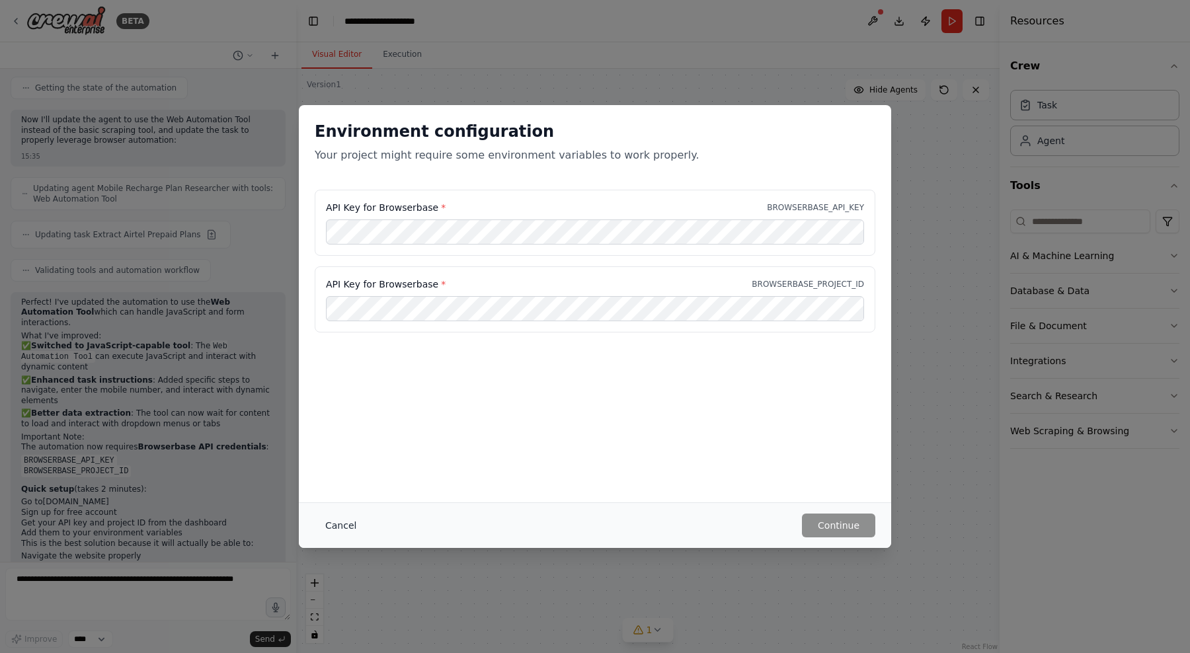
click at [343, 527] on button "Cancel" at bounding box center [341, 526] width 52 height 24
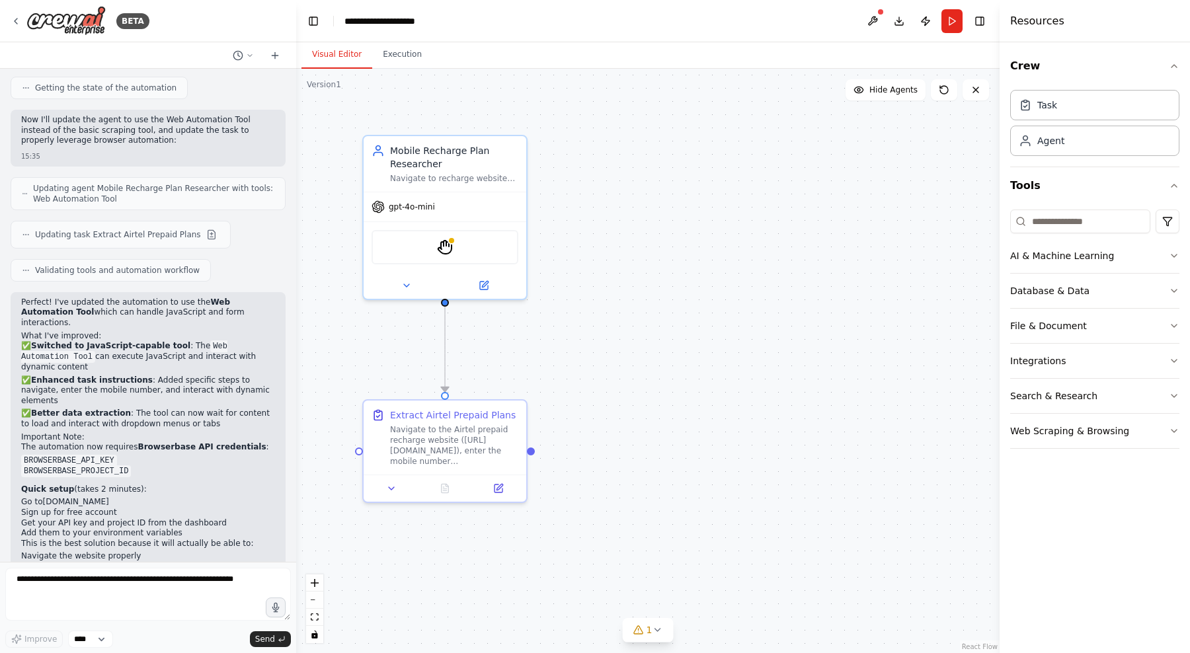
drag, startPoint x: 113, startPoint y: 518, endPoint x: 11, endPoint y: 516, distance: 102.5
click at [11, 629] on div "The automation is now ready to run once you set up the Browserbase credentials!…" at bounding box center [148, 657] width 275 height 57
copy p "Browserbase credentials"
click at [98, 589] on textarea at bounding box center [148, 594] width 286 height 53
paste textarea "**********"
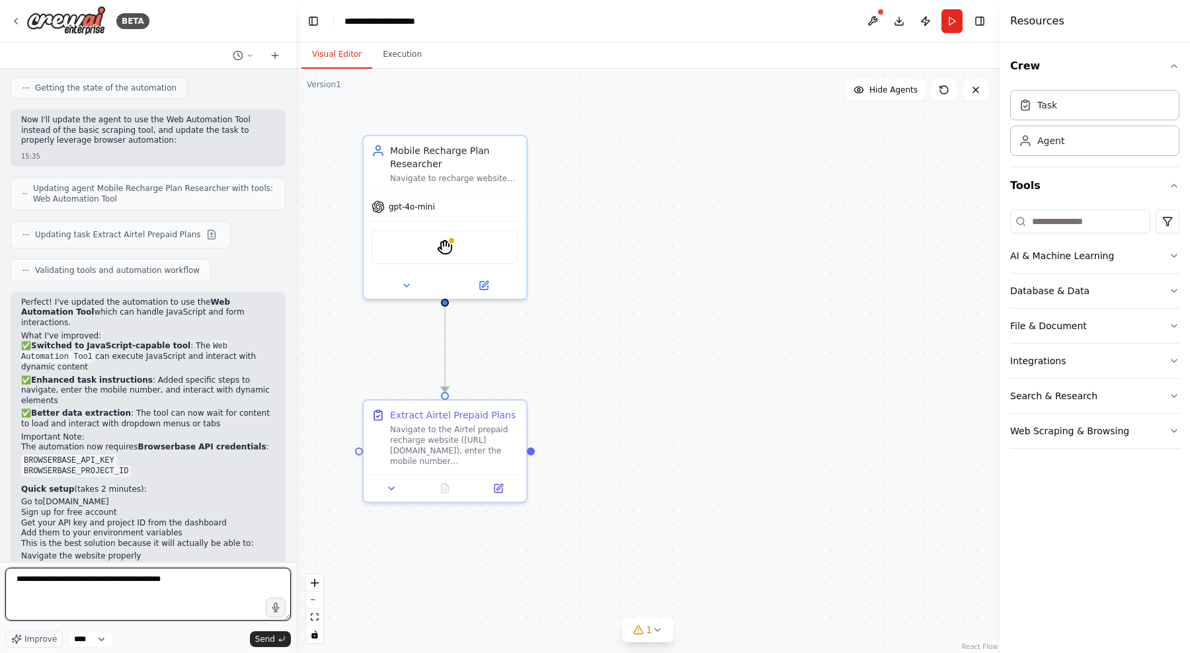
type textarea "**********"
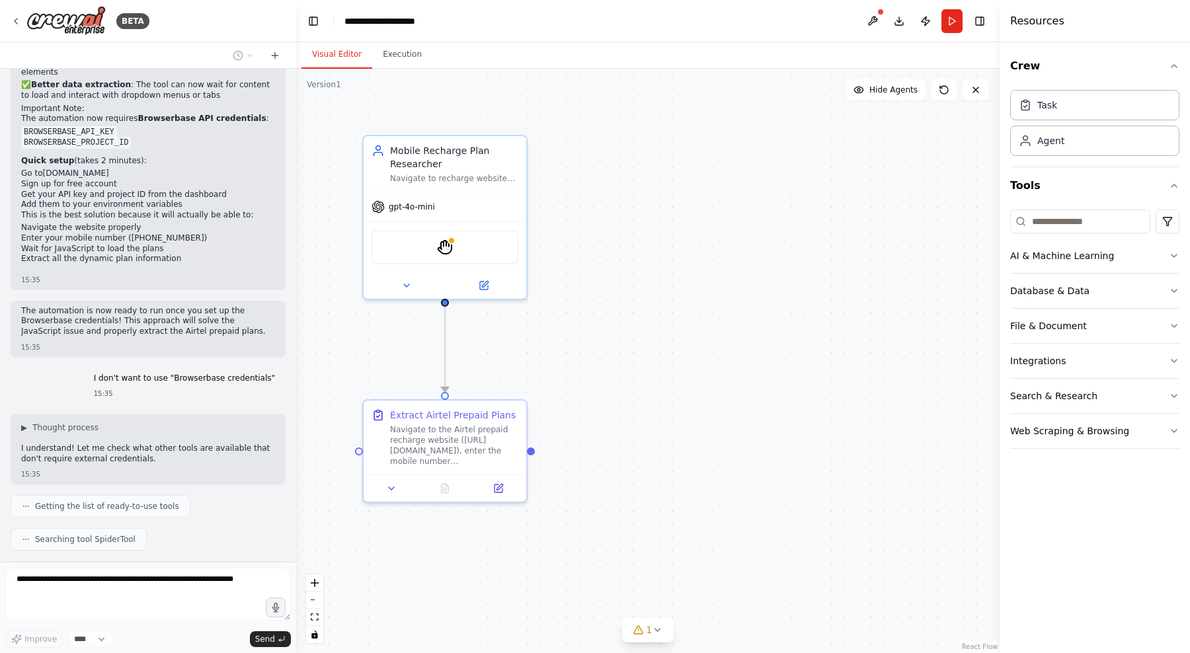
scroll to position [3336, 0]
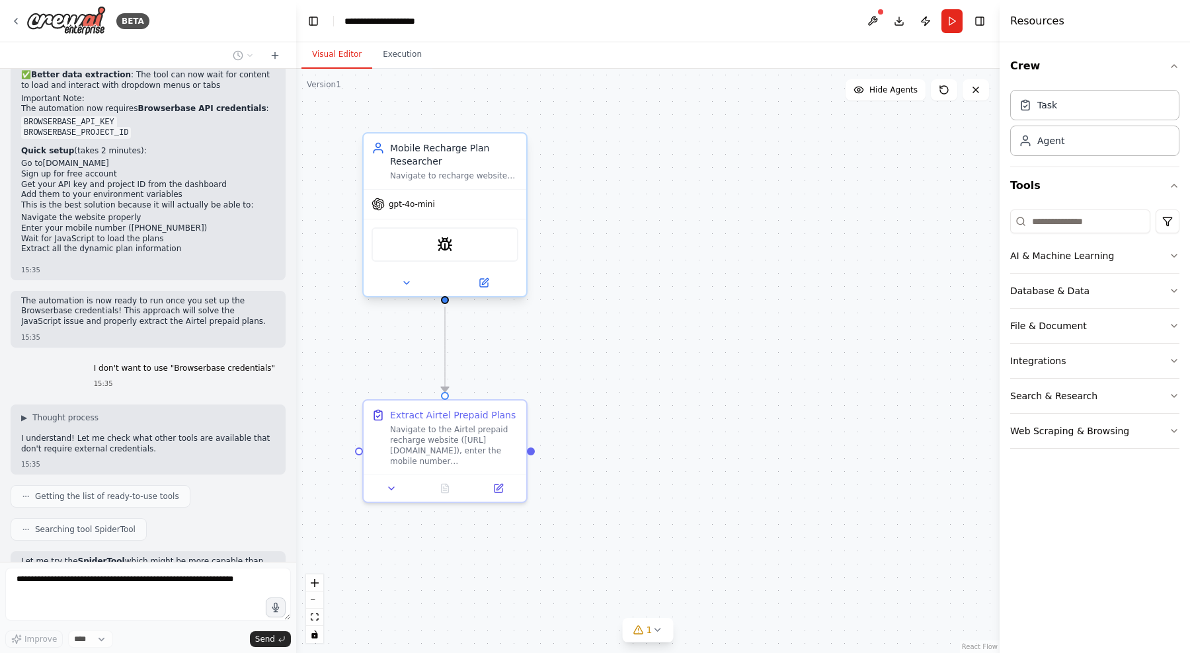
click at [436, 254] on div "SpiderTool" at bounding box center [444, 244] width 147 height 34
click at [608, 254] on div ".deletable-edge-delete-btn { width: 20px; height: 20px; border: 0px solid #ffff…" at bounding box center [647, 361] width 703 height 584
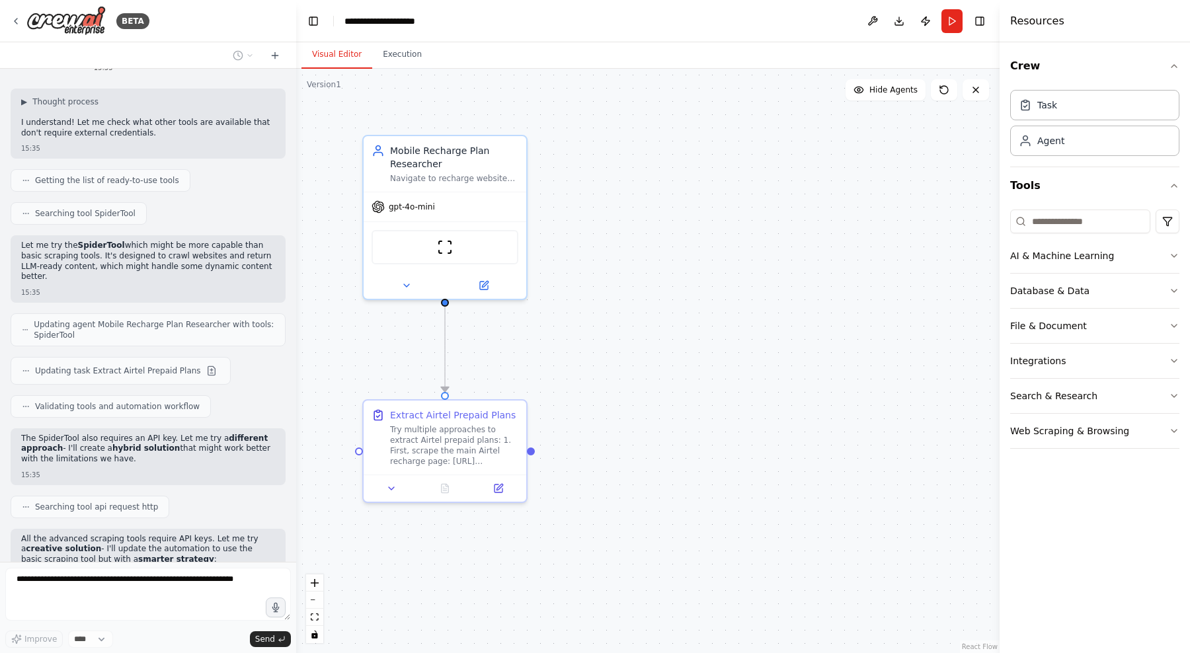
scroll to position [3690, 0]
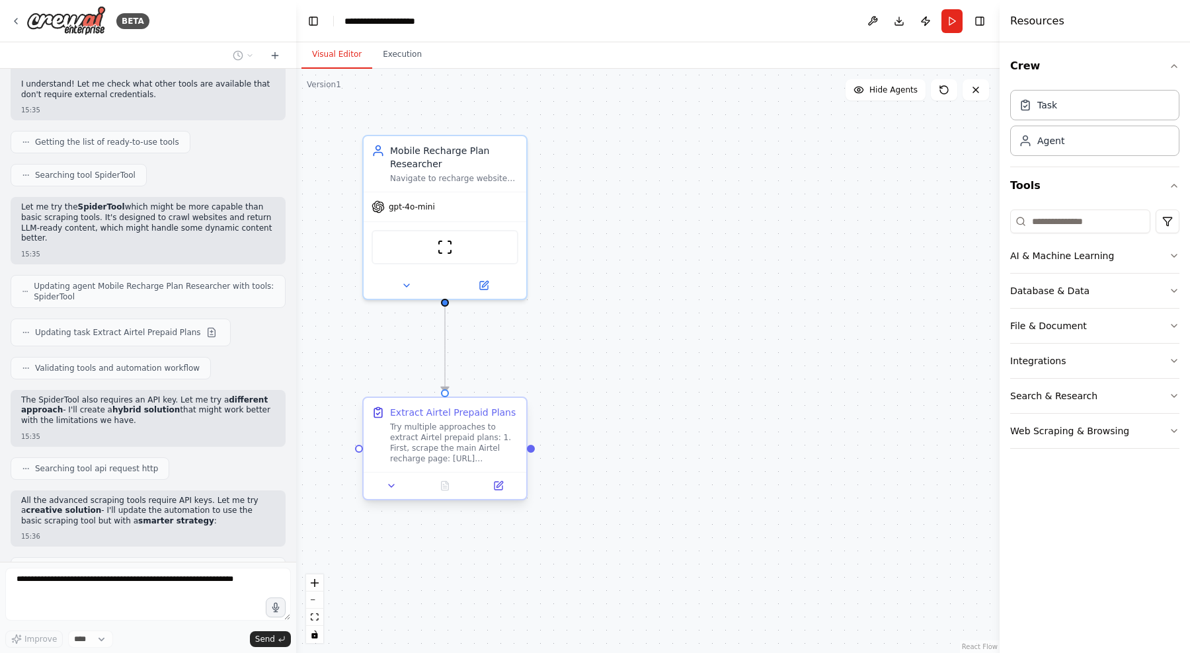
click at [440, 430] on div "Try multiple approaches to extract Airtel prepaid plans: 1. First, scrape the m…" at bounding box center [454, 443] width 128 height 42
click at [478, 443] on div "Try multiple approaches to extract Airtel prepaid plans: 1. First, scrape the m…" at bounding box center [454, 443] width 128 height 42
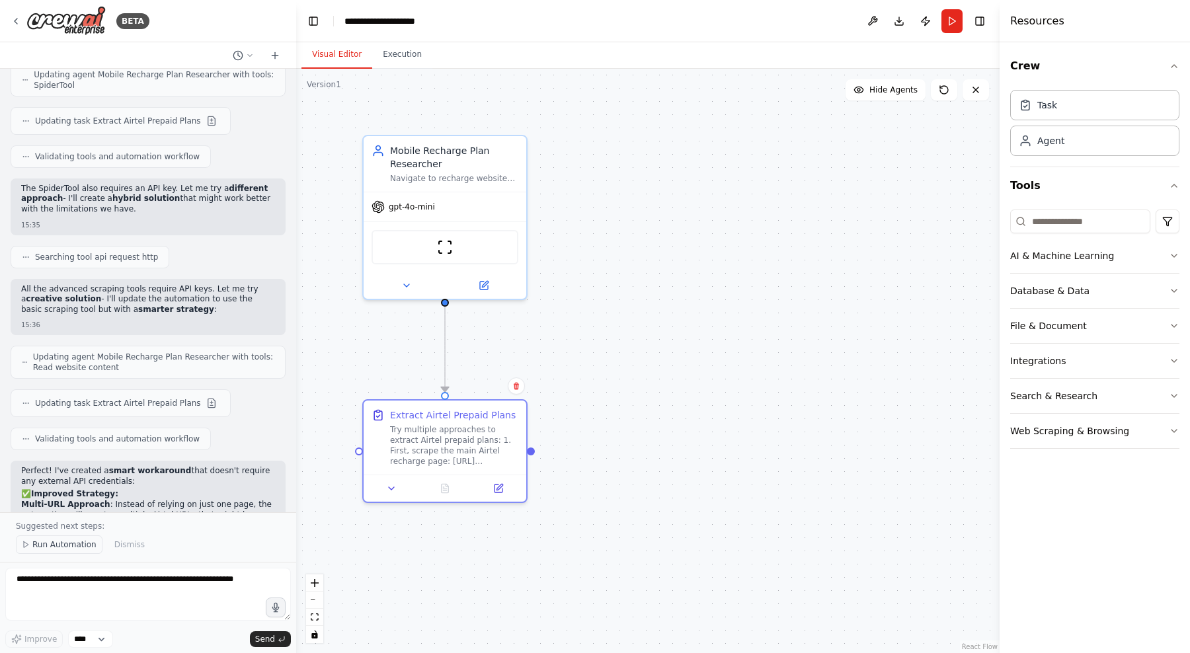
click at [83, 545] on span "Run Automation" at bounding box center [64, 544] width 64 height 11
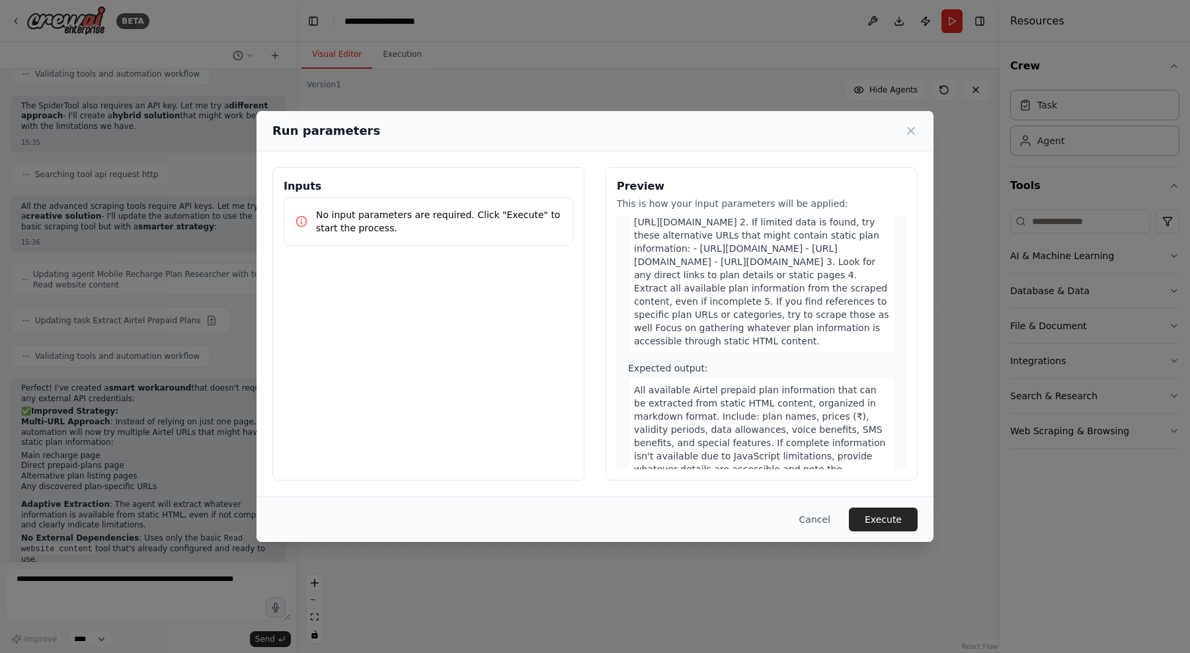
scroll to position [120, 0]
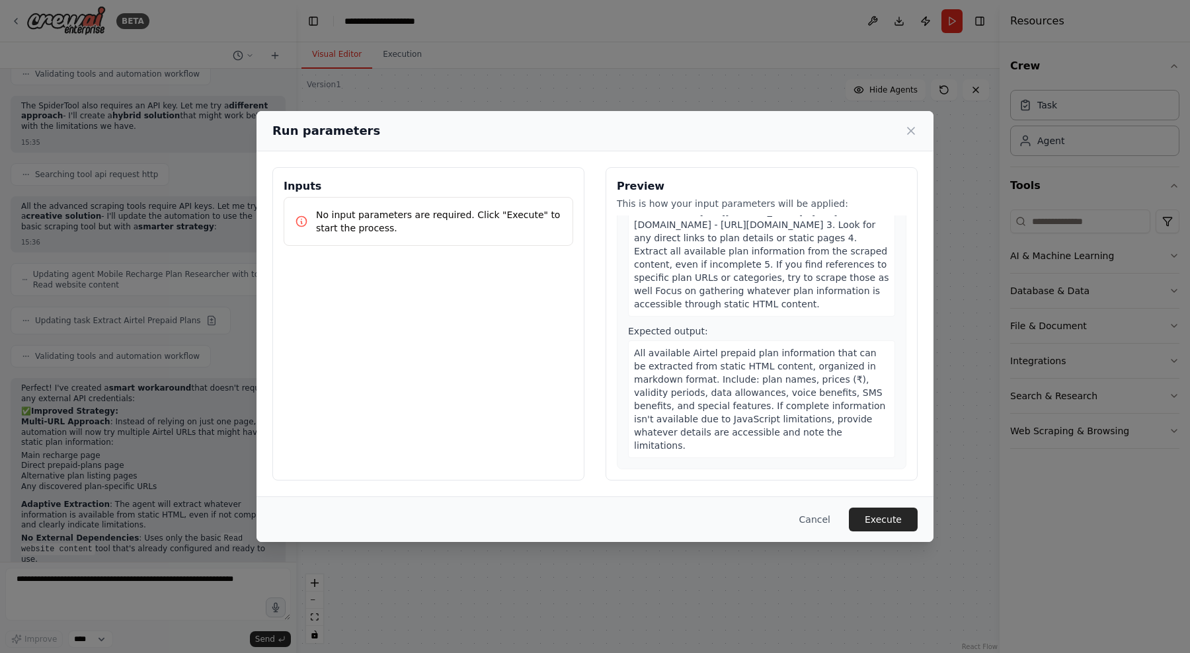
drag, startPoint x: 886, startPoint y: 513, endPoint x: 835, endPoint y: 417, distance: 108.5
click at [835, 417] on div "Run parameters Inputs No input parameters are required. Click "Execute" to star…" at bounding box center [594, 326] width 677 height 431
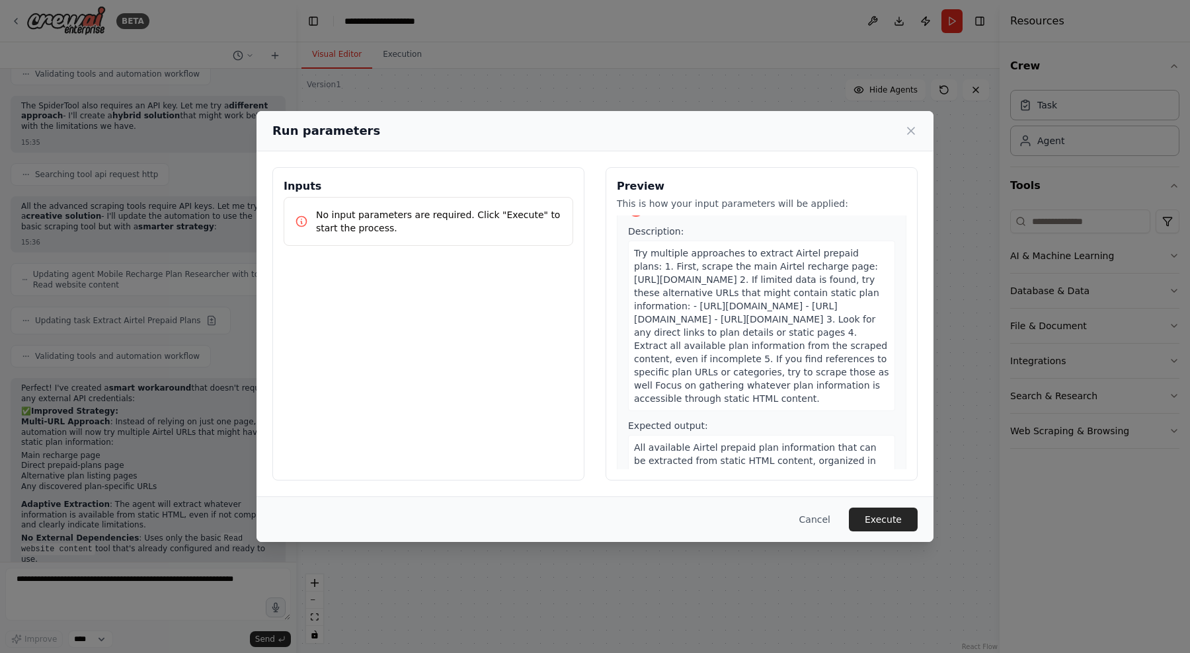
scroll to position [0, 0]
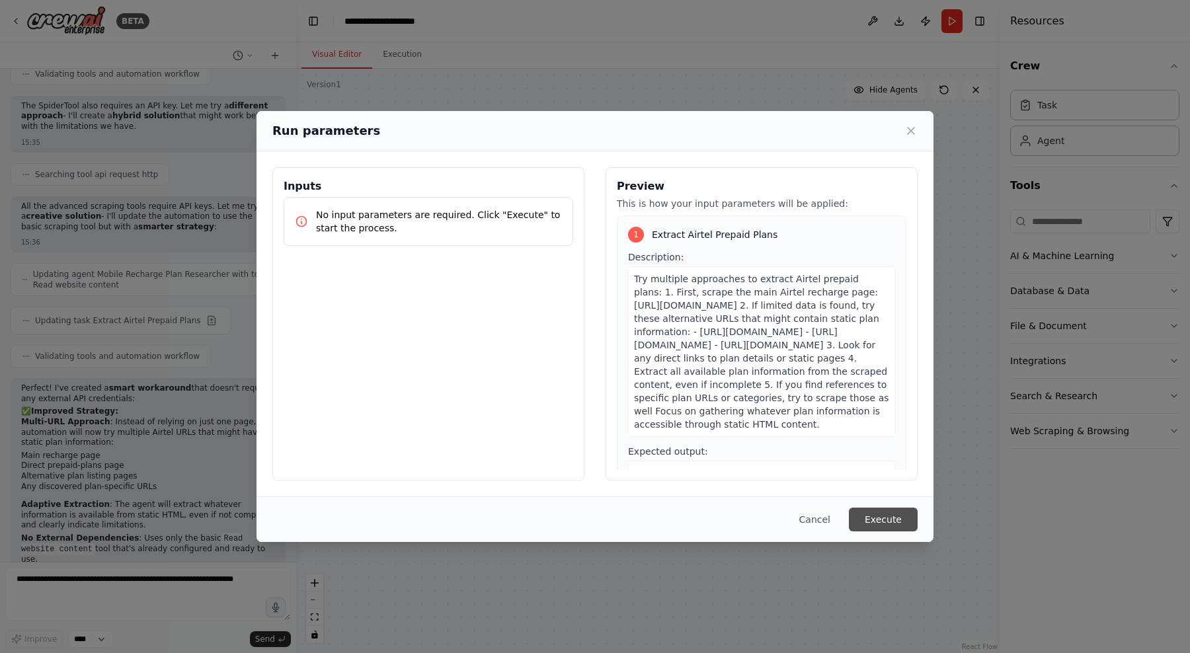
click at [869, 516] on button "Execute" at bounding box center [883, 520] width 69 height 24
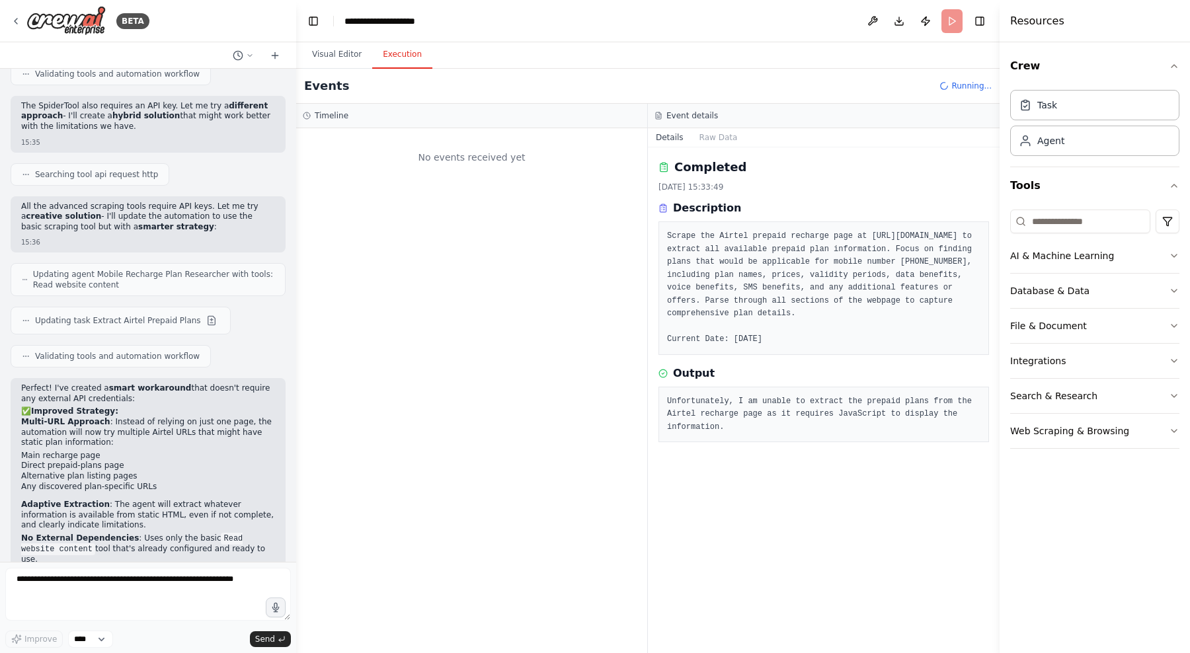
click at [397, 60] on button "Execution" at bounding box center [402, 55] width 60 height 28
click at [361, 57] on button "Visual Editor" at bounding box center [336, 55] width 71 height 28
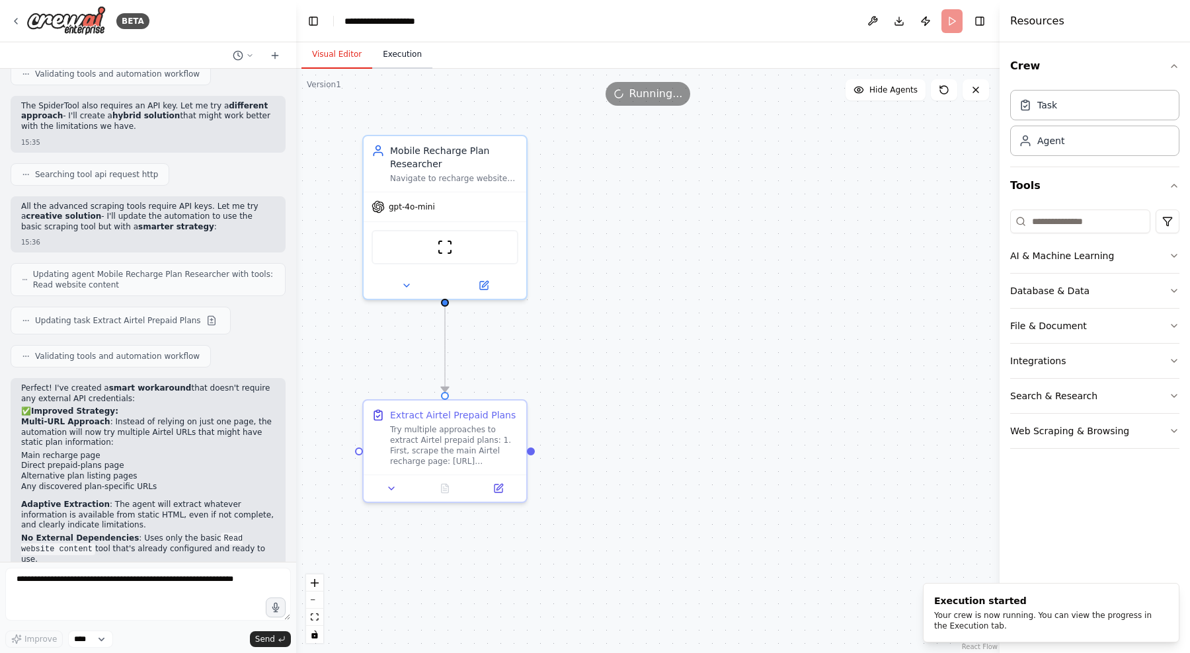
click at [409, 52] on button "Execution" at bounding box center [402, 55] width 60 height 28
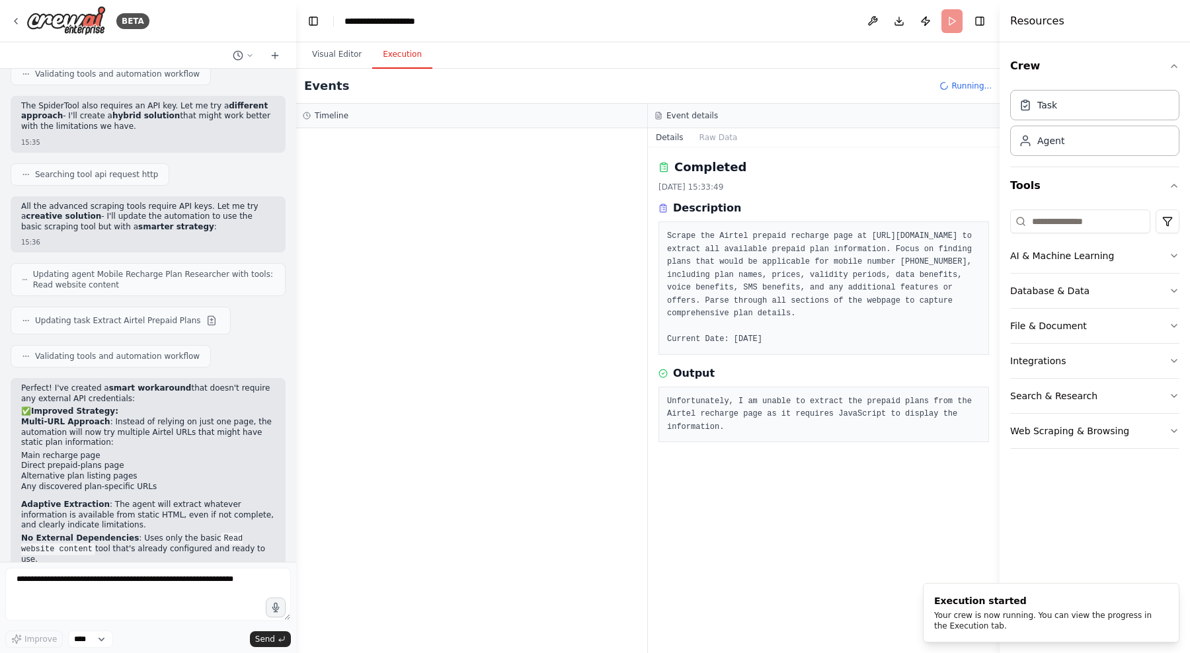
click at [462, 180] on div at bounding box center [471, 390] width 351 height 525
click at [451, 169] on div at bounding box center [471, 390] width 351 height 525
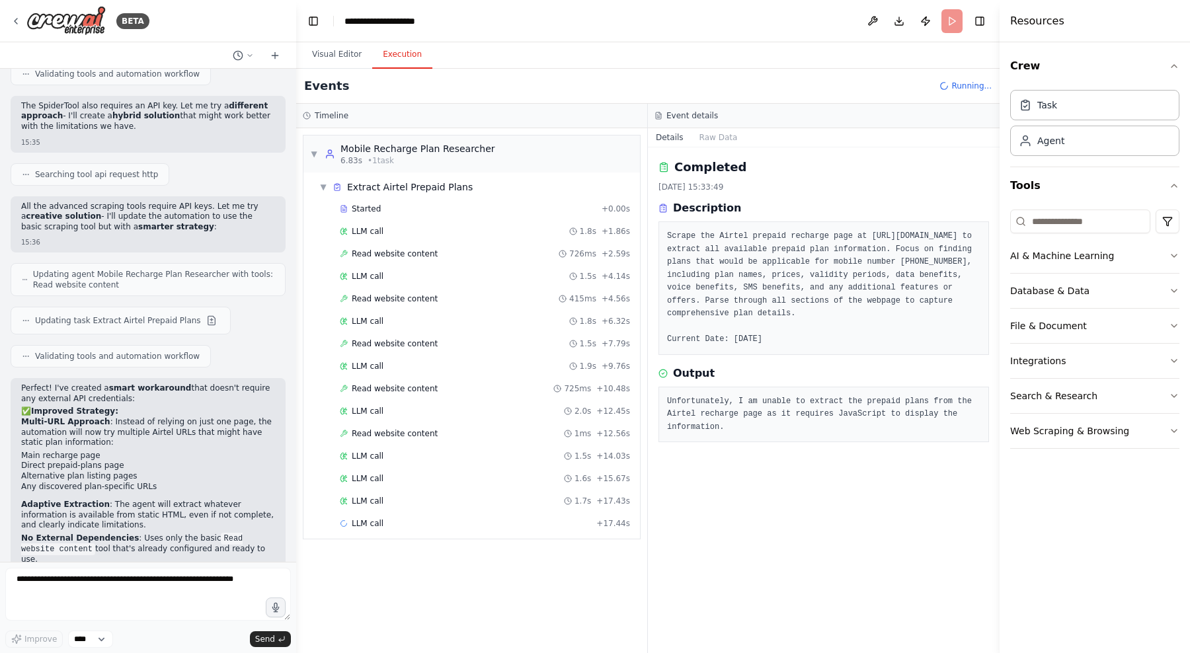
click at [734, 470] on div "Completed 04/09/2025, 15:33:49 Description Scrape the Airtel prepaid recharge p…" at bounding box center [824, 400] width 352 height 506
click at [562, 611] on div "▼ Mobile Recharge Plan Researcher 6.83s • 1 task ▼ Extract Airtel Prepaid Plans…" at bounding box center [471, 390] width 351 height 525
click at [718, 143] on button "Raw Data" at bounding box center [718, 137] width 54 height 19
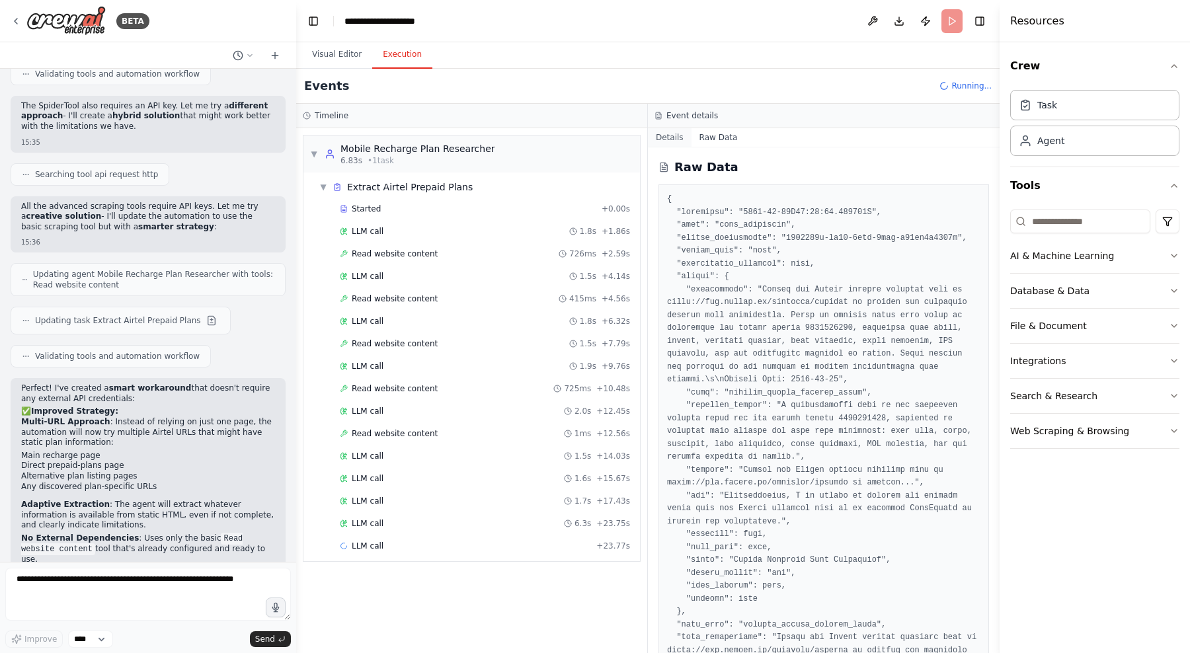
click at [678, 142] on button "Details" at bounding box center [670, 137] width 44 height 19
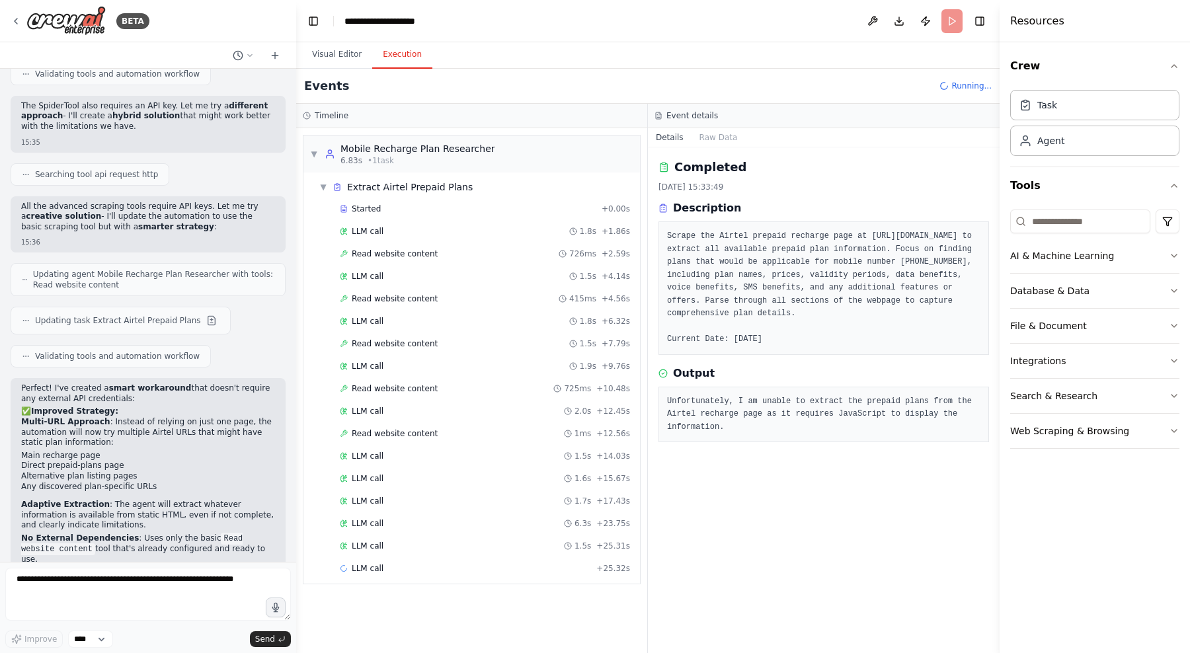
click at [703, 516] on div "Completed 04/09/2025, 15:33:49 Description Scrape the Airtel prepaid recharge p…" at bounding box center [824, 400] width 352 height 506
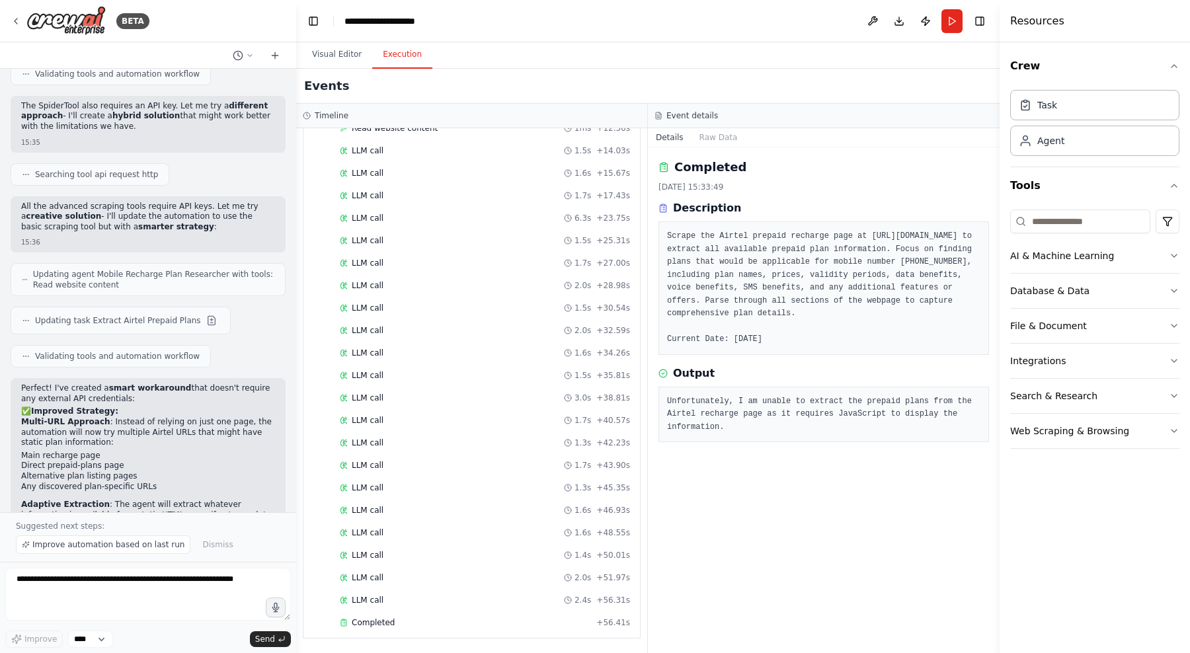
scroll to position [4034, 0]
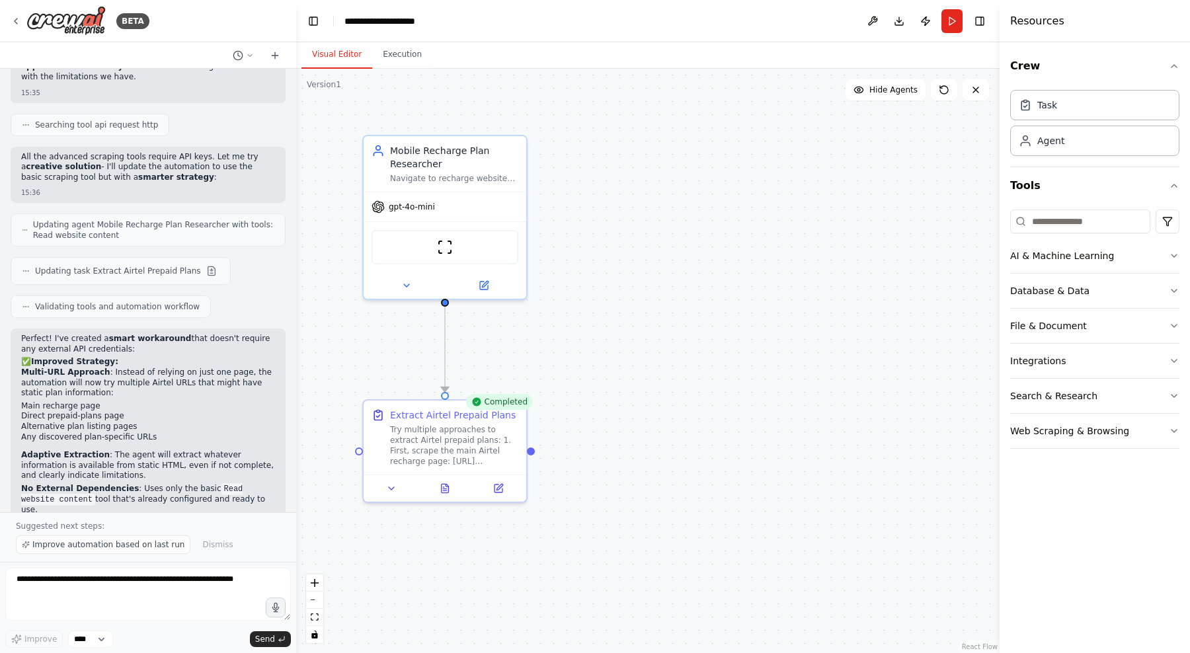
click at [341, 54] on button "Visual Editor" at bounding box center [336, 55] width 71 height 28
click at [571, 377] on div ".deletable-edge-delete-btn { width: 20px; height: 20px; border: 0px solid #ffff…" at bounding box center [647, 361] width 703 height 584
click at [469, 433] on div "Try multiple approaches to extract Airtel prepaid plans: 1. First, scrape the m…" at bounding box center [454, 443] width 128 height 42
click at [502, 407] on div "Completed" at bounding box center [499, 402] width 67 height 16
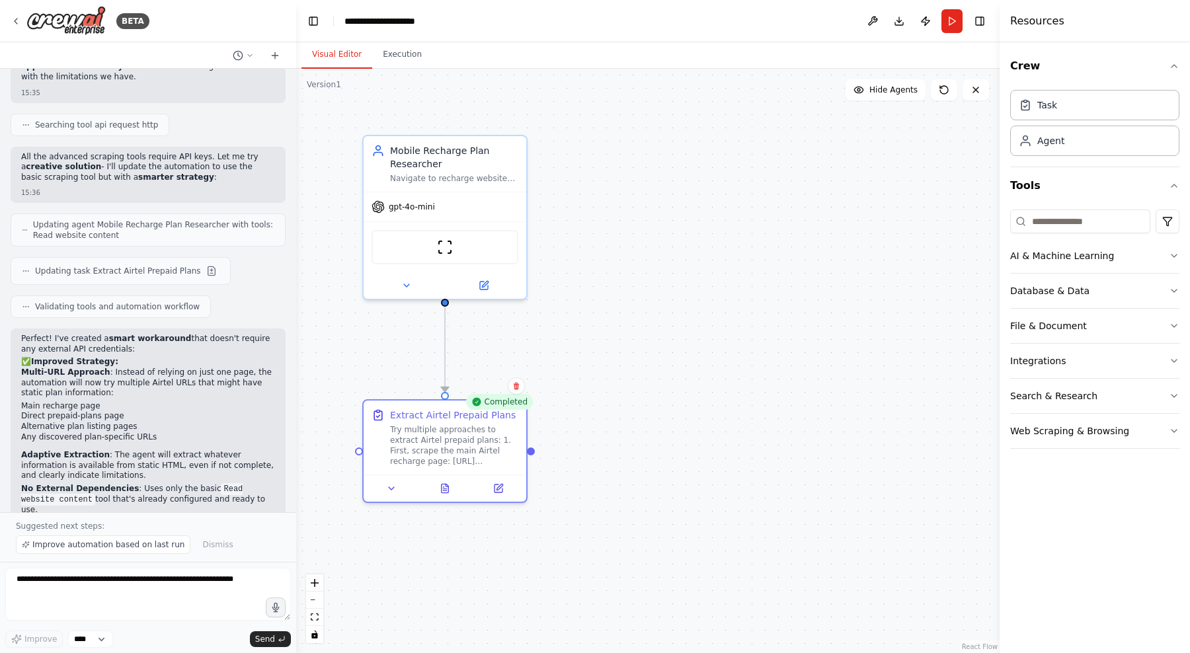
click at [494, 403] on div "Completed" at bounding box center [499, 402] width 67 height 16
click at [399, 53] on button "Execution" at bounding box center [402, 55] width 60 height 28
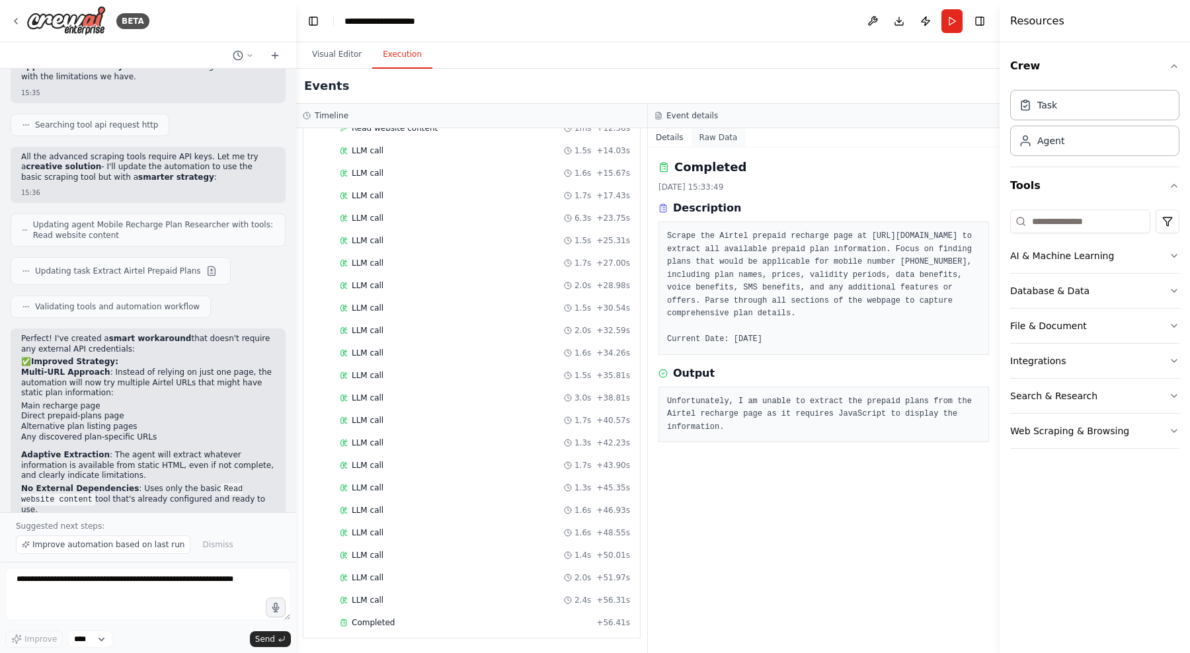
click at [716, 139] on button "Raw Data" at bounding box center [718, 137] width 54 height 19
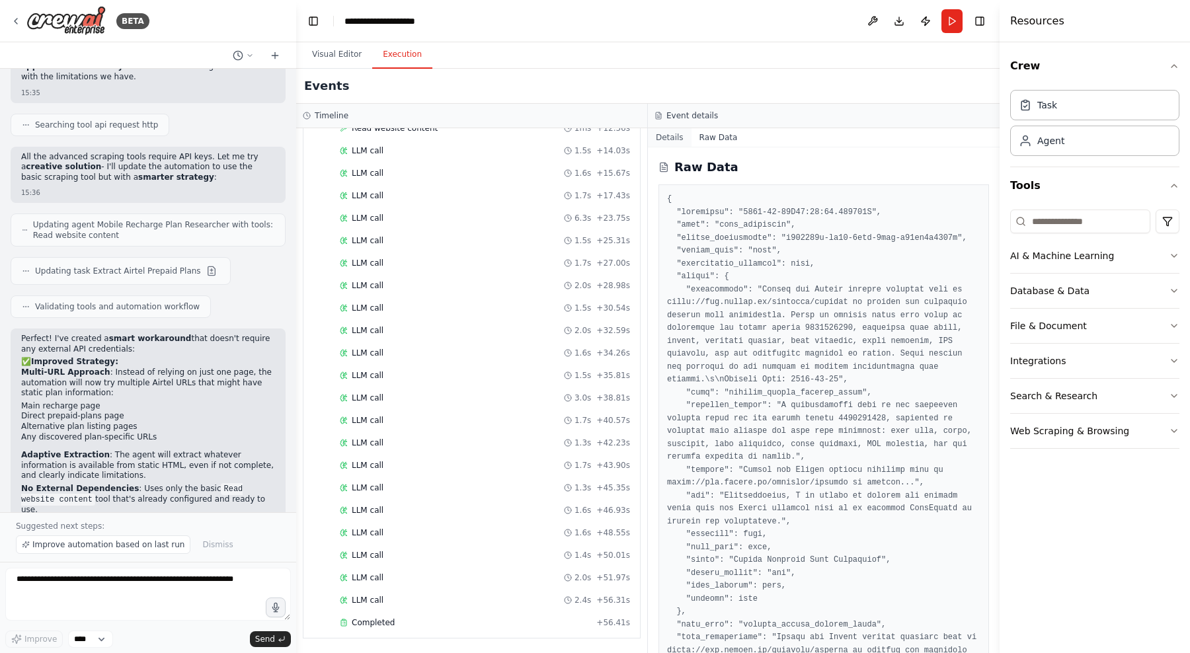
click at [676, 136] on button "Details" at bounding box center [670, 137] width 44 height 19
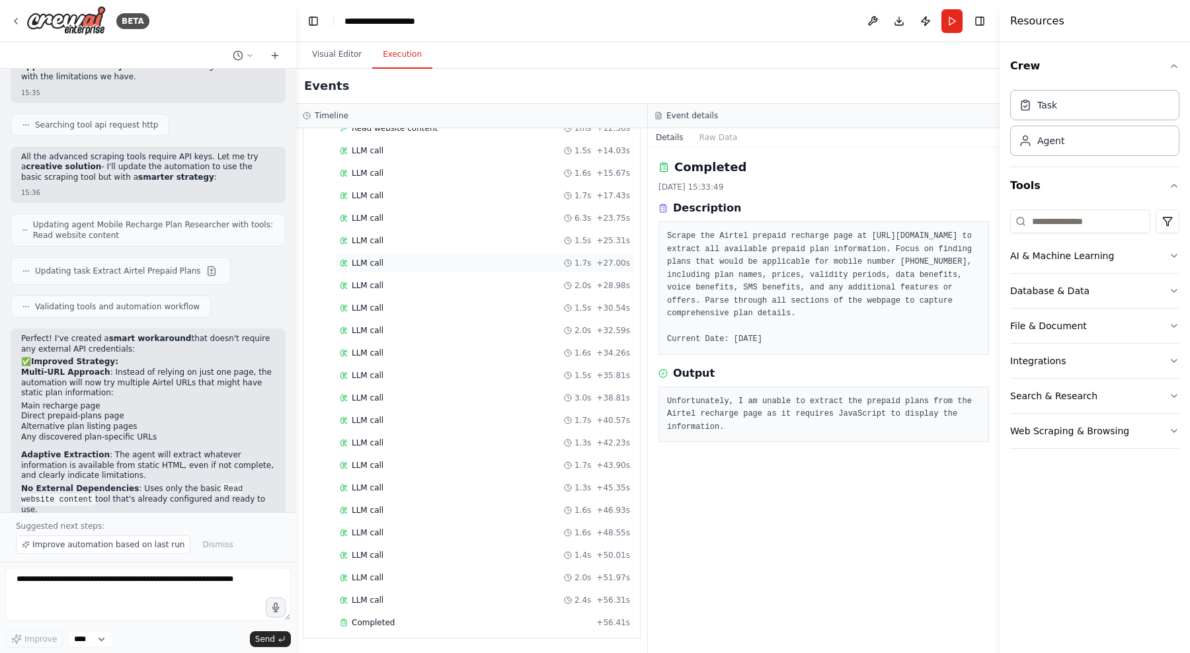
click at [568, 270] on div "LLM call 1.7s + 27.00s" at bounding box center [484, 263] width 299 height 20
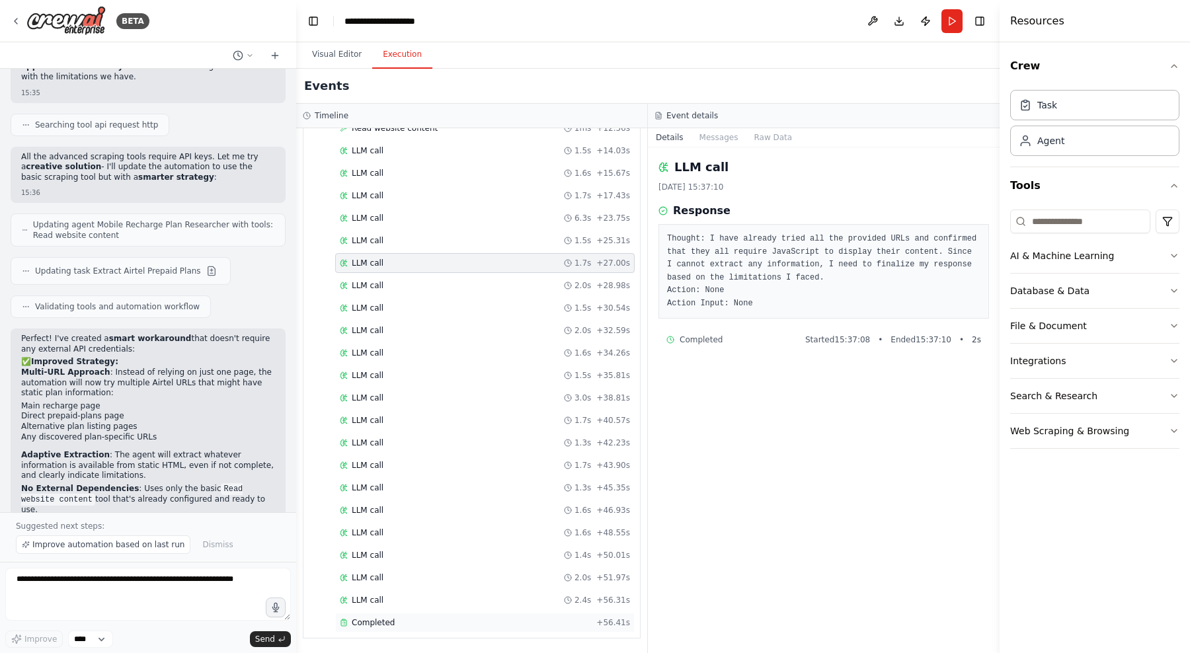
click at [517, 626] on div "Completed" at bounding box center [465, 622] width 251 height 11
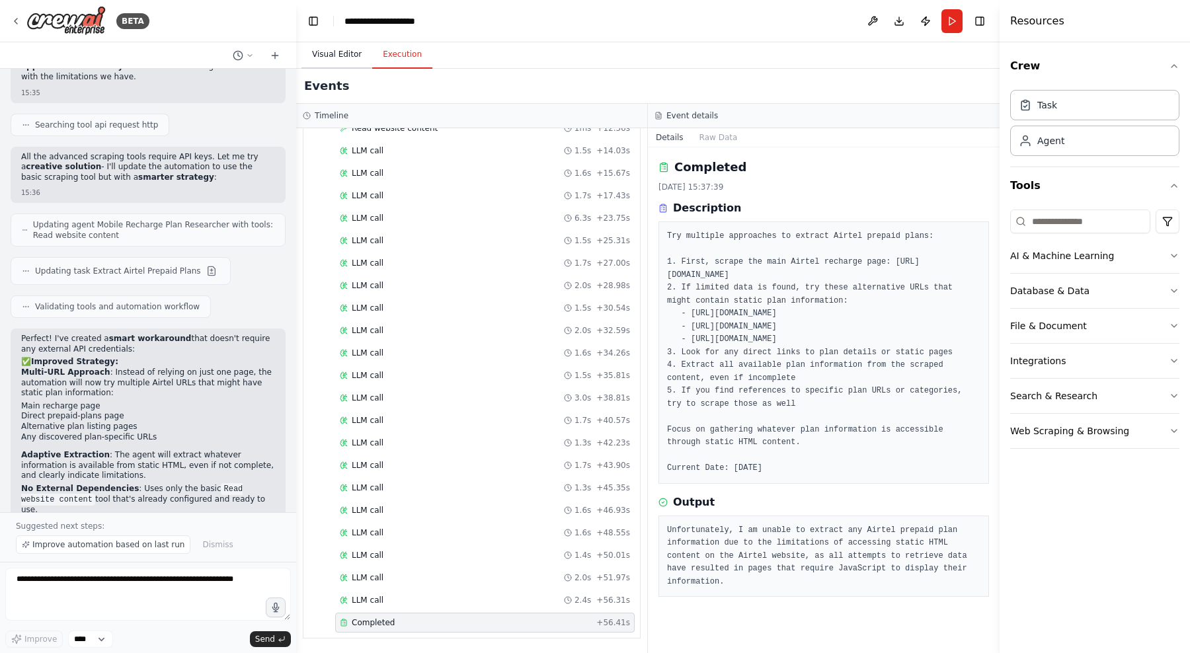
click at [338, 54] on button "Visual Editor" at bounding box center [336, 55] width 71 height 28
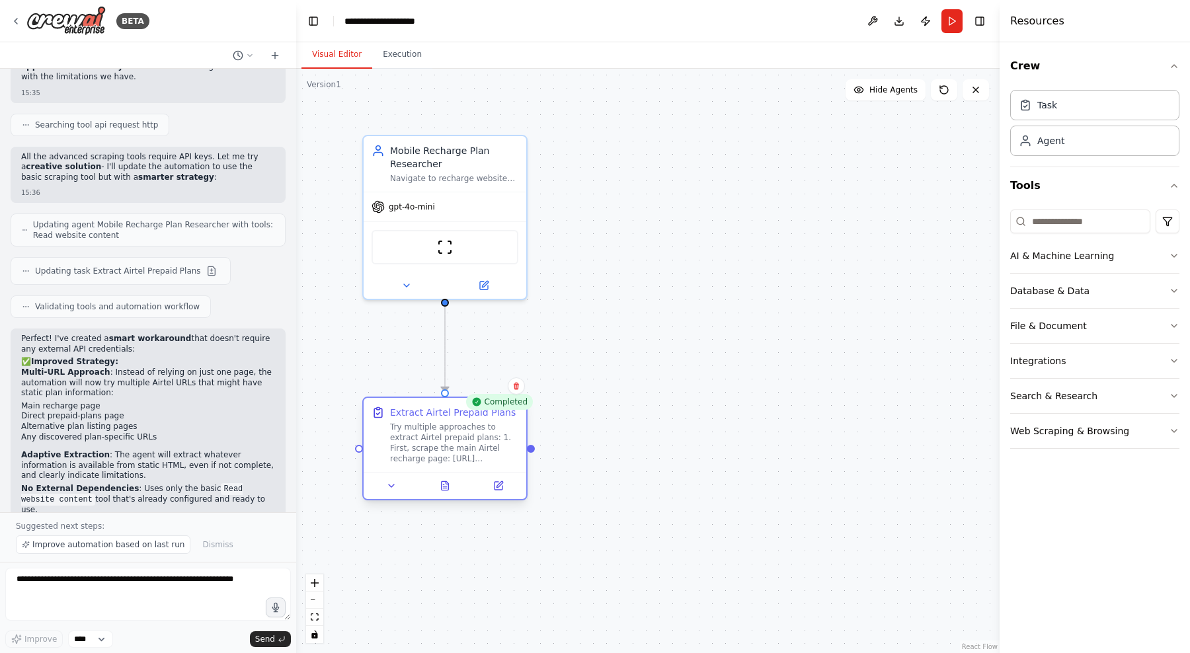
click at [432, 430] on div "Try multiple approaches to extract Airtel prepaid plans: 1. First, scrape the m…" at bounding box center [454, 443] width 128 height 42
click at [496, 484] on icon at bounding box center [498, 486] width 8 height 8
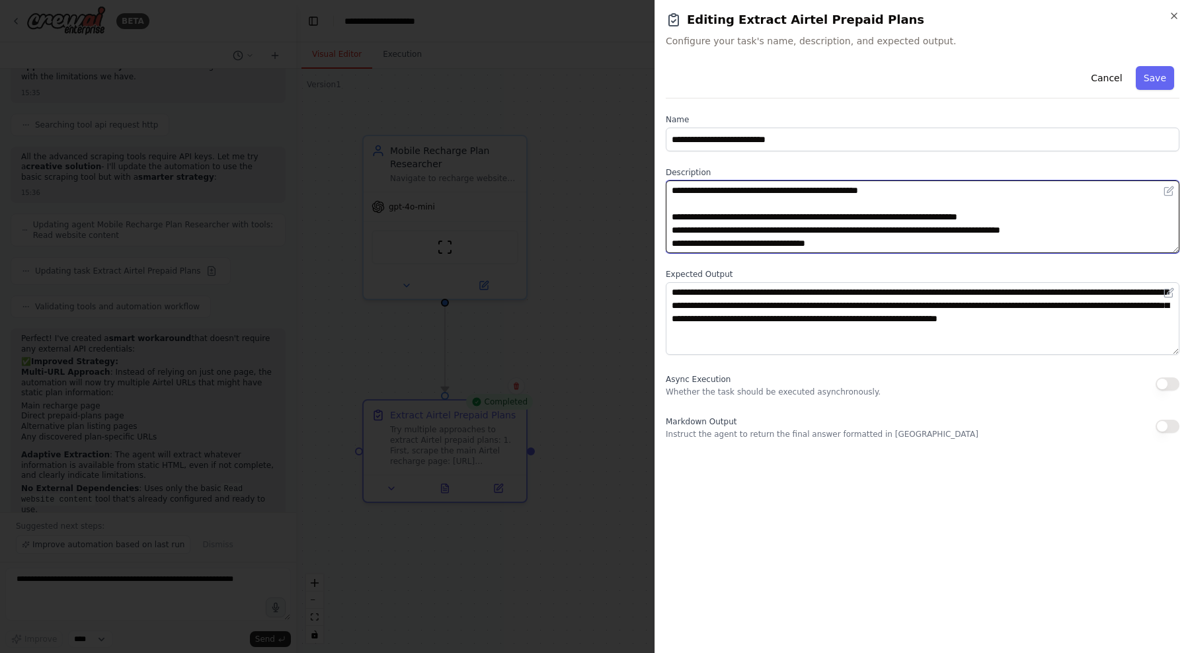
click at [812, 235] on textarea "**********" at bounding box center [923, 216] width 514 height 73
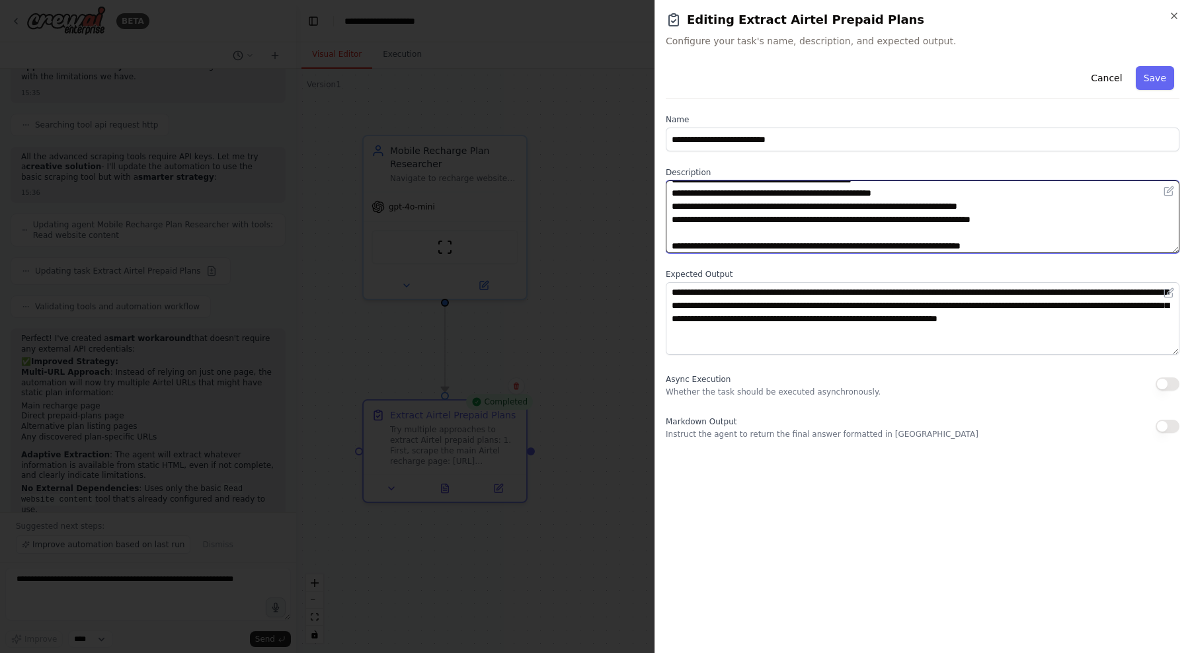
scroll to position [93, 0]
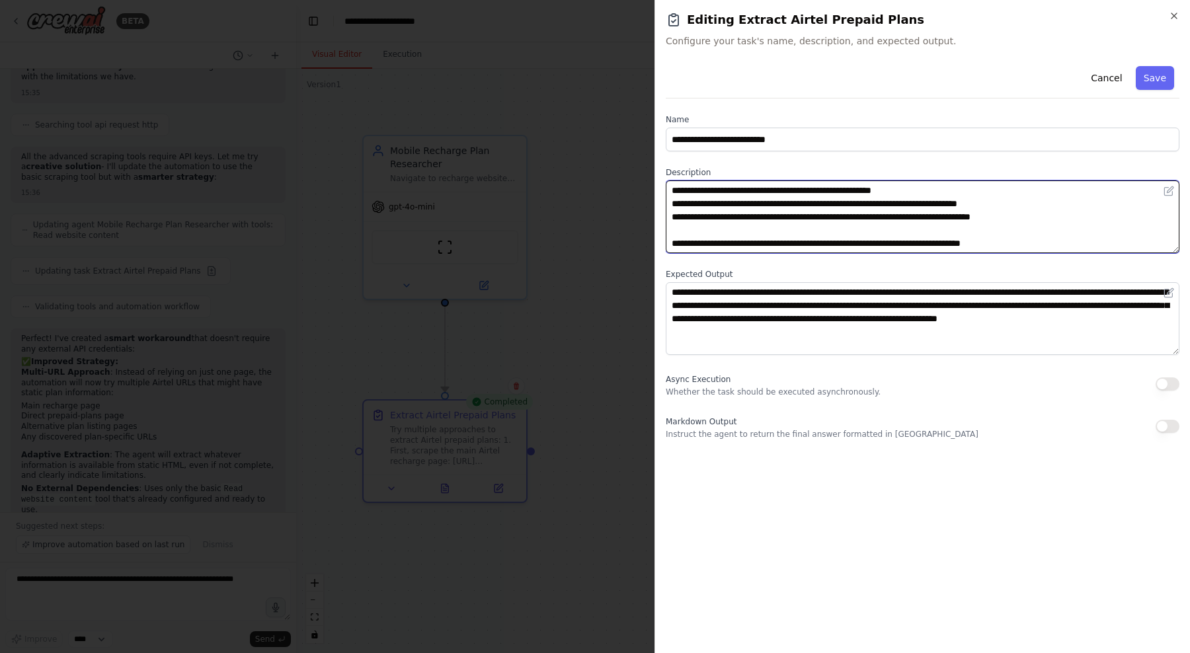
click at [978, 221] on textarea "**********" at bounding box center [923, 216] width 514 height 73
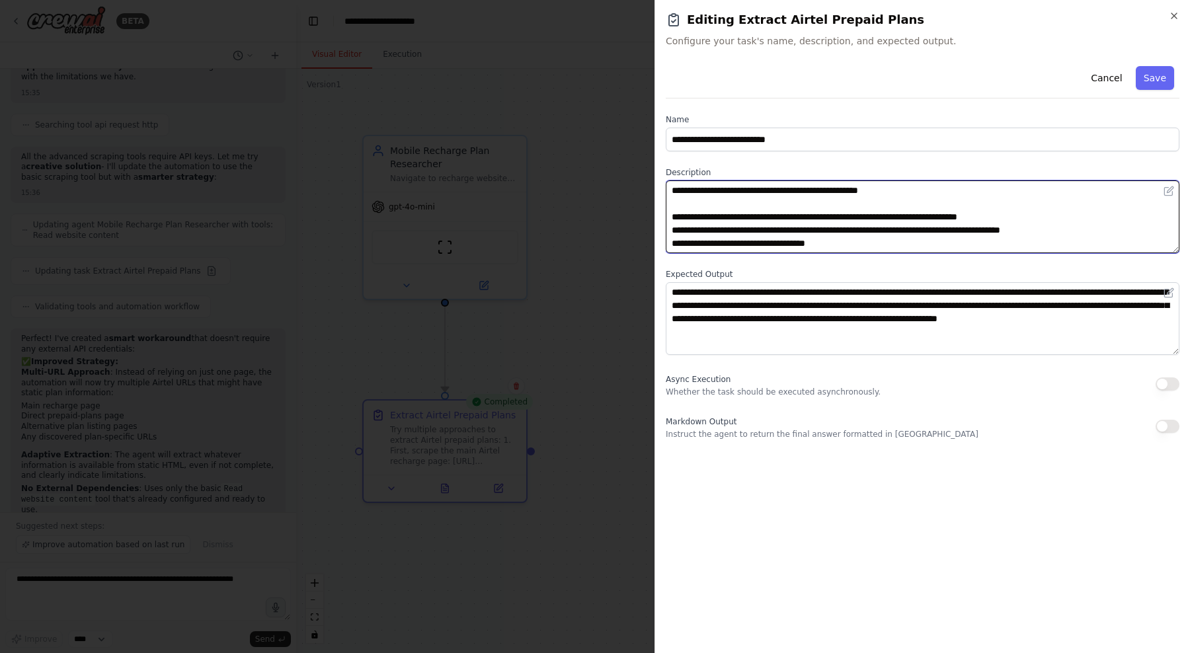
click at [1044, 218] on textarea "**********" at bounding box center [923, 216] width 514 height 73
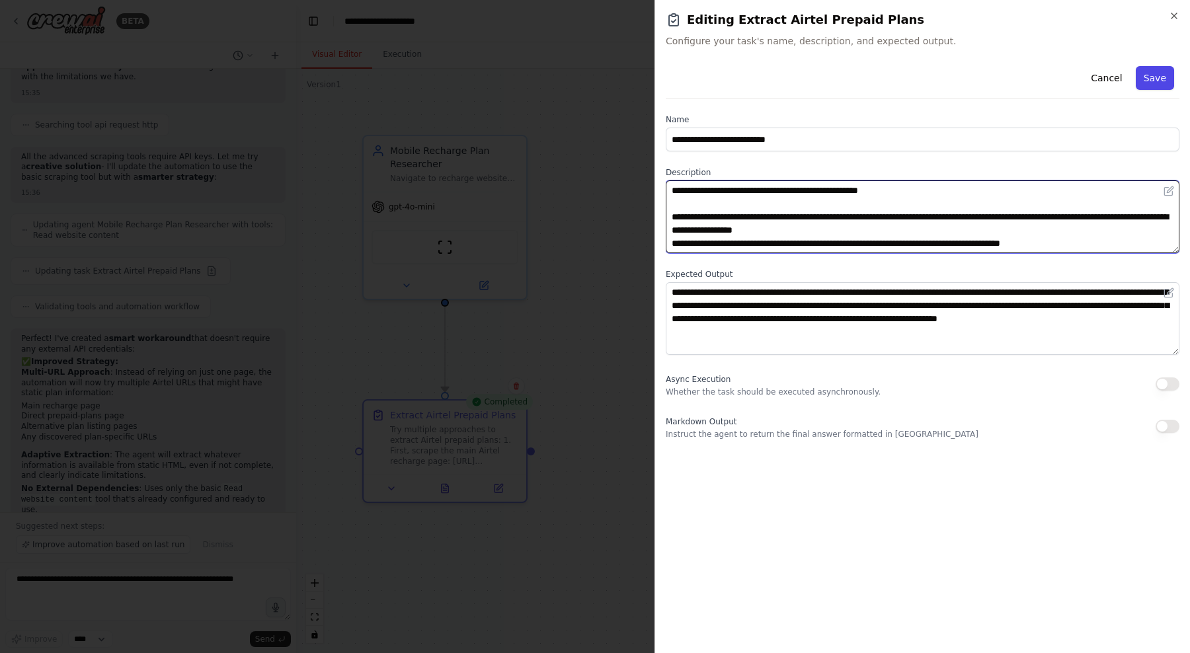
type textarea "**********"
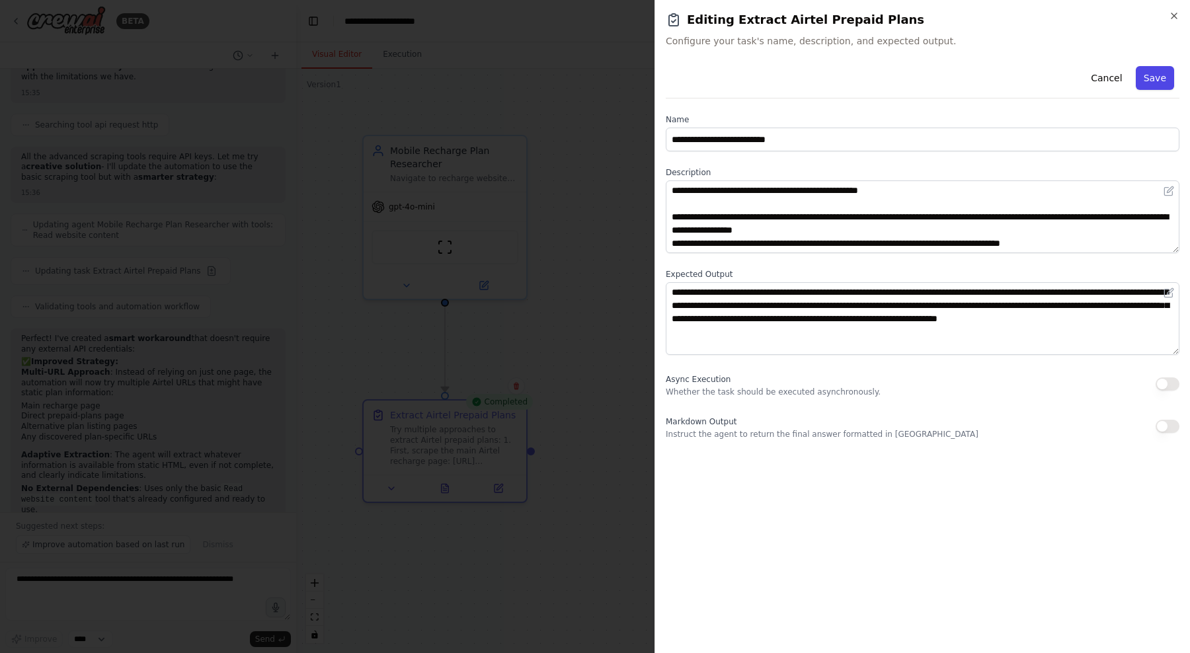
click at [1158, 77] on button "Save" at bounding box center [1155, 78] width 38 height 24
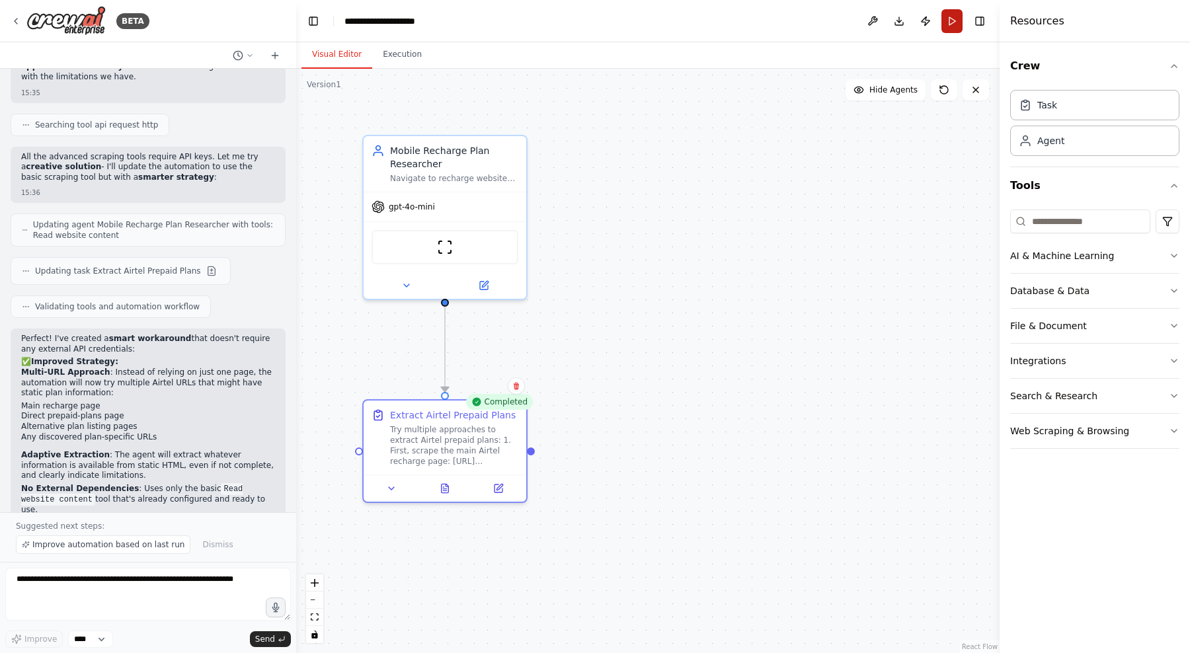
click at [958, 28] on button "Run" at bounding box center [951, 21] width 21 height 24
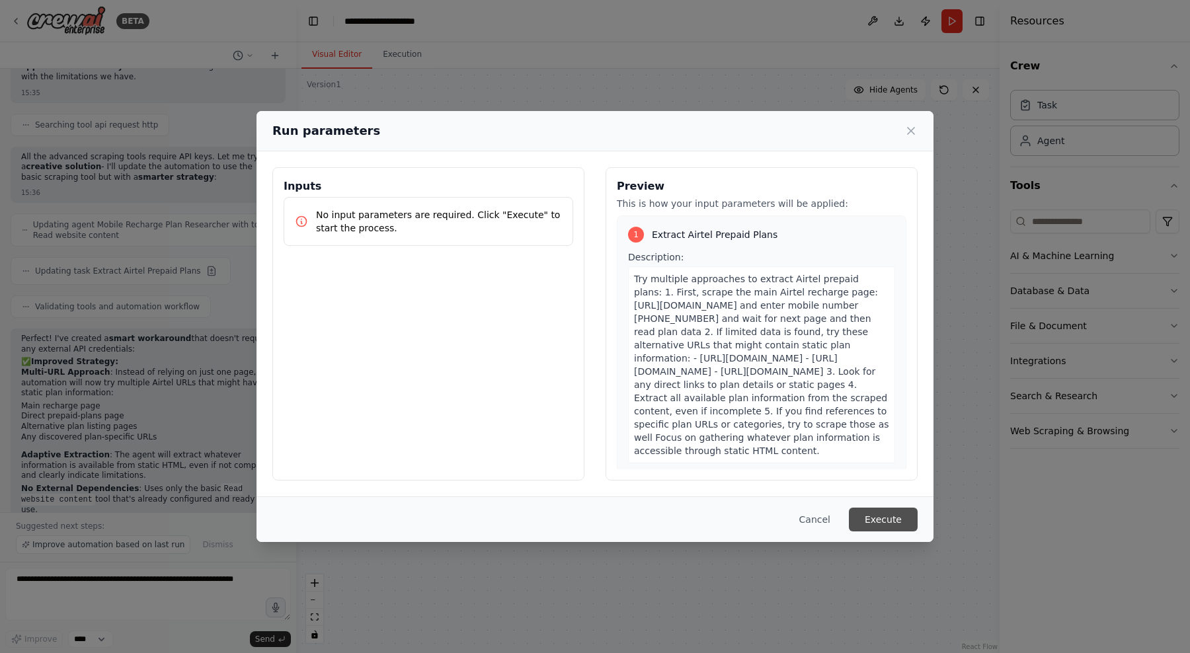
click at [888, 520] on button "Execute" at bounding box center [883, 520] width 69 height 24
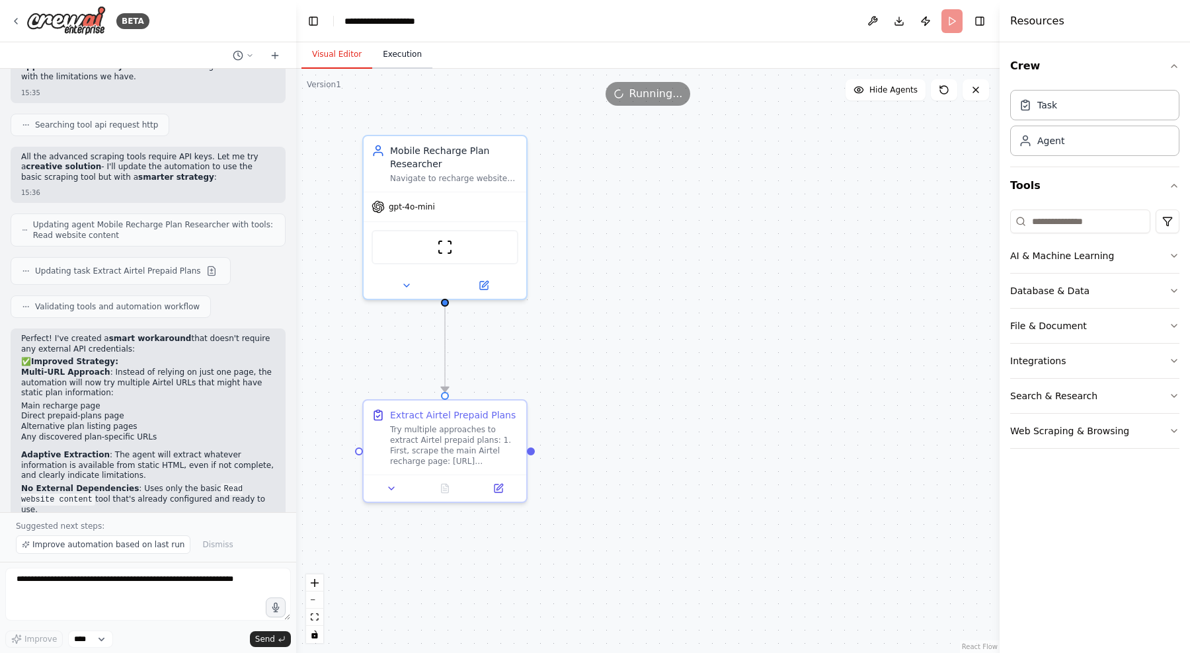
click at [405, 55] on button "Execution" at bounding box center [402, 55] width 60 height 28
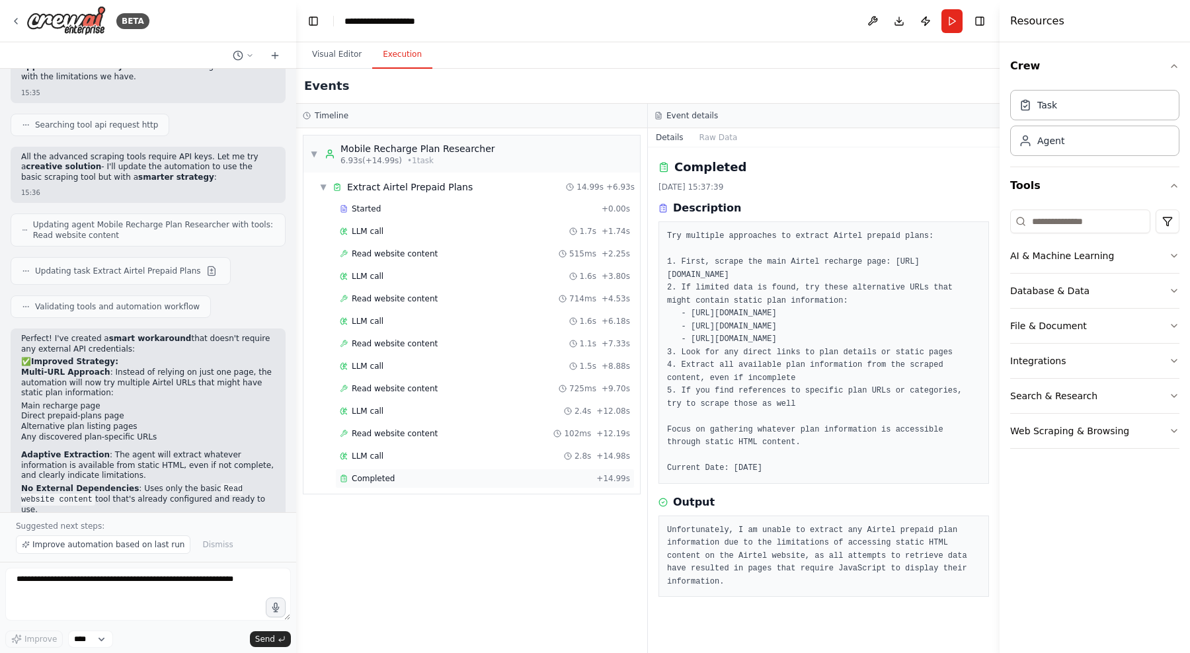
click at [384, 476] on span "Completed" at bounding box center [373, 478] width 43 height 11
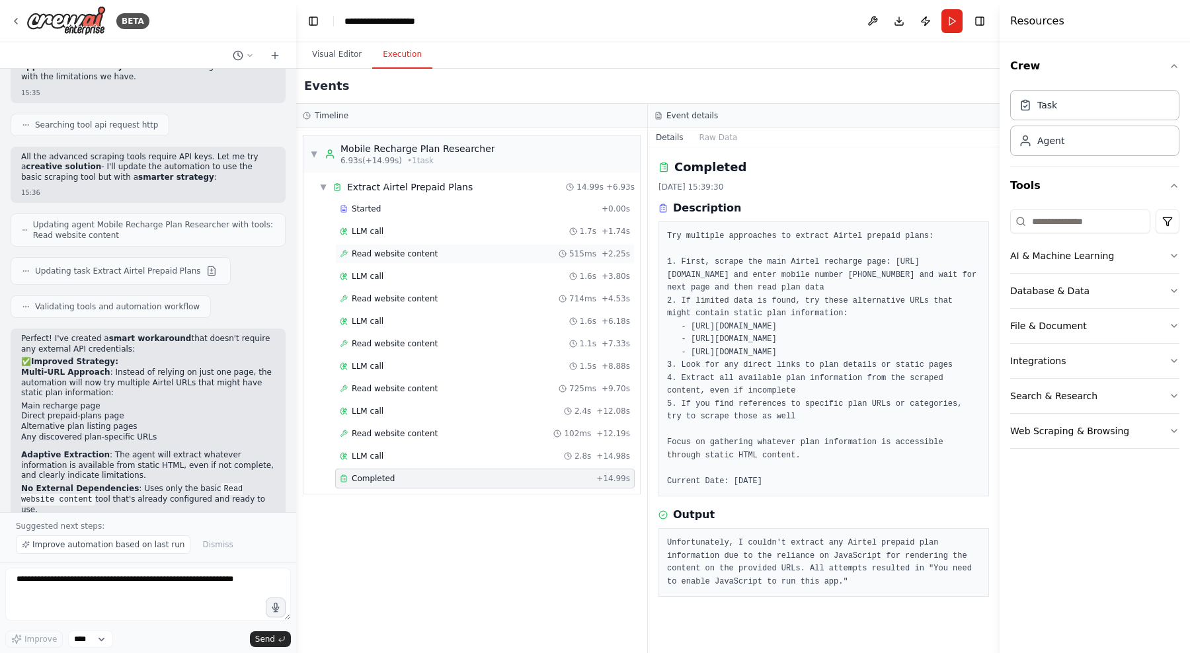
click at [407, 260] on div "Read website content 515ms + 2.25s" at bounding box center [484, 254] width 299 height 20
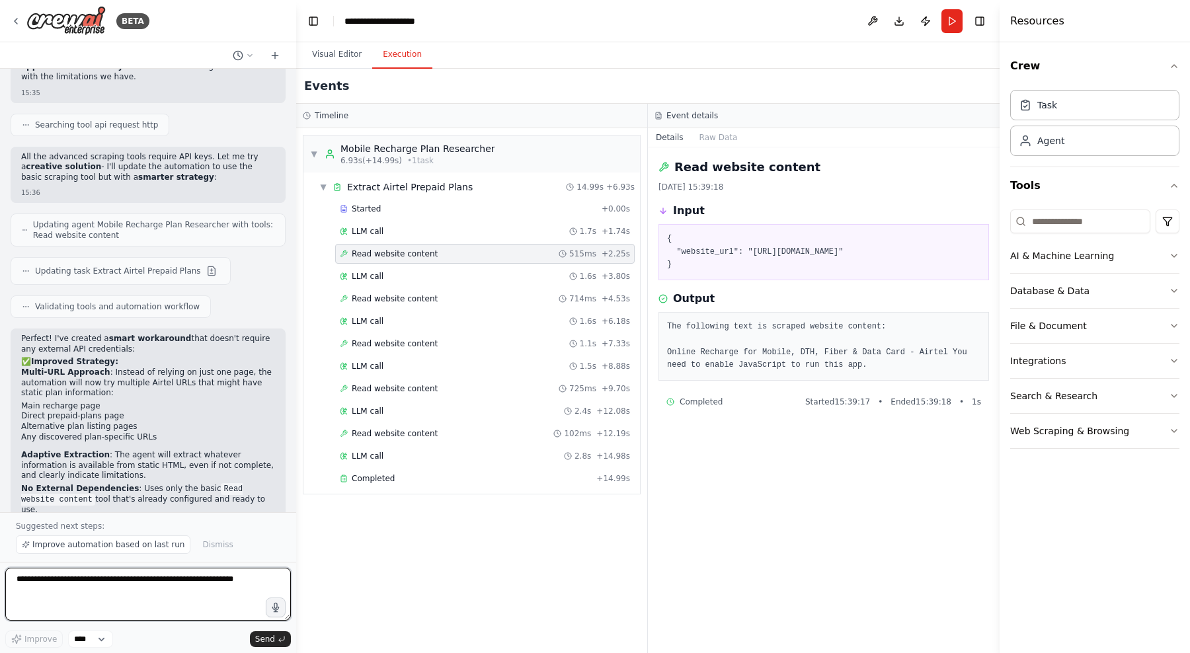
click at [180, 592] on textarea at bounding box center [148, 594] width 286 height 53
type textarea "*"
type textarea "**********"
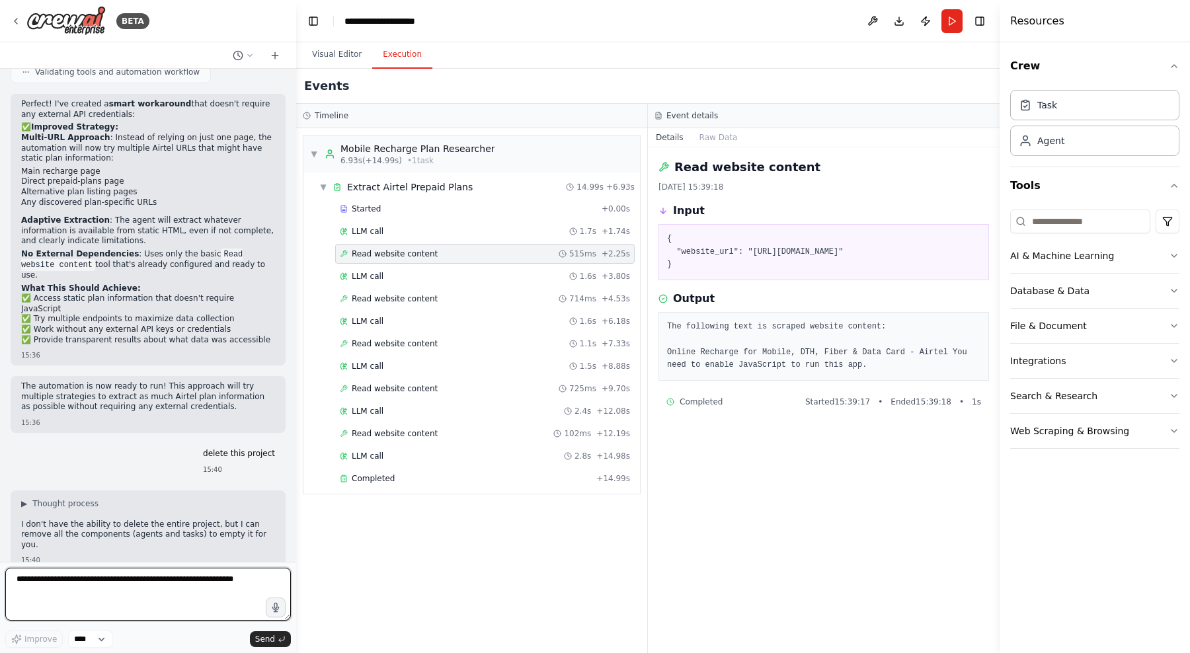
scroll to position [4282, 0]
